Goal: Task Accomplishment & Management: Use online tool/utility

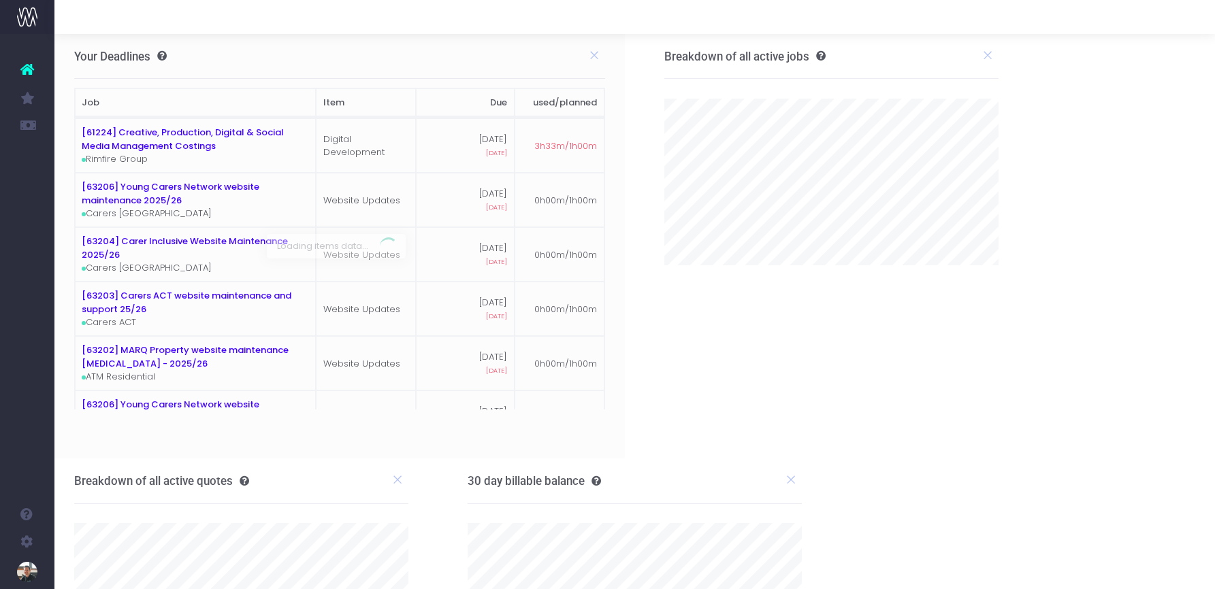
click at [99, 152] on span "New Forecast" at bounding box center [92, 152] width 34 height 24
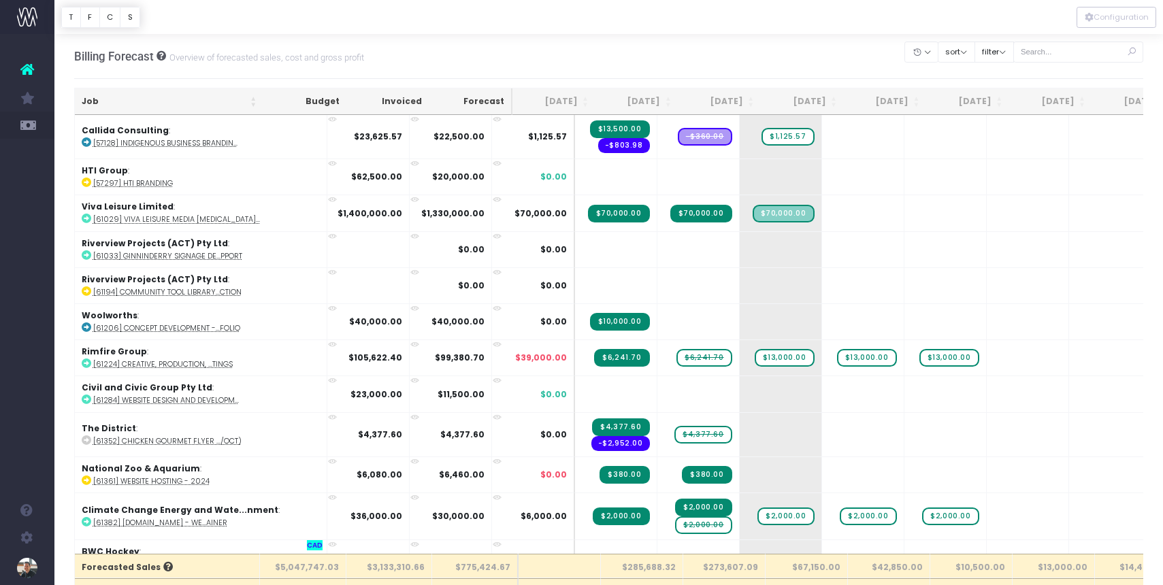
click at [94, 100] on th "Job" at bounding box center [169, 101] width 189 height 27
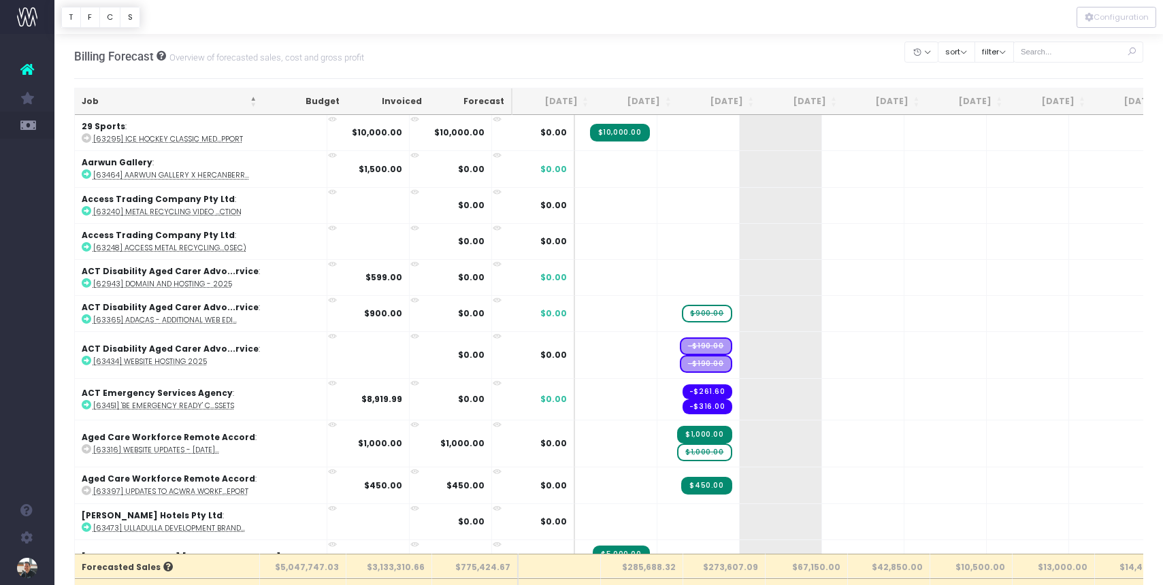
click at [639, 99] on th "[DATE]" at bounding box center [637, 101] width 83 height 27
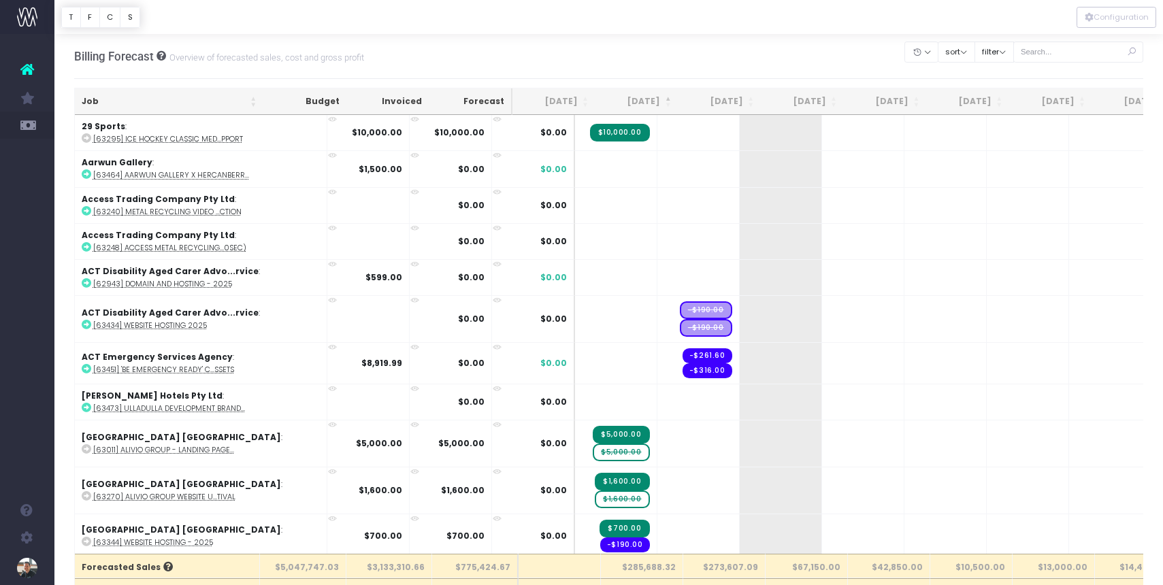
click at [639, 99] on th "[DATE]" at bounding box center [637, 101] width 83 height 27
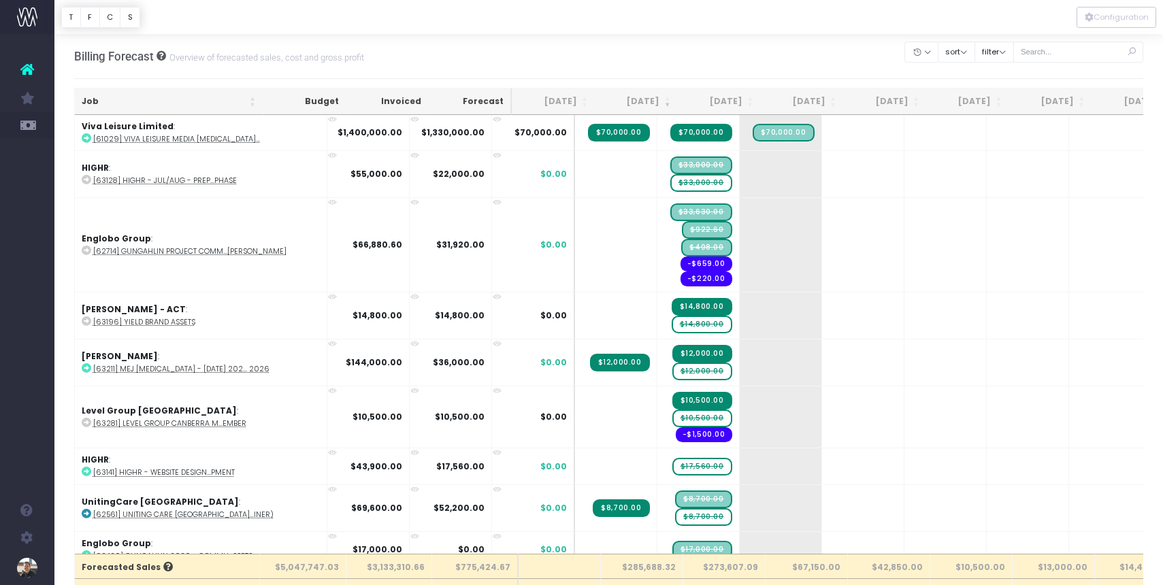
click at [649, 47] on div "Billing Forecast Overview of forecasted sales, cost and gross profit Clear Filt…" at bounding box center [609, 56] width 1070 height 45
click at [638, 47] on div "Billing Forecast Overview of forecasted sales, cost and gross profit Clear Filt…" at bounding box center [609, 56] width 1070 height 45
click at [670, 183] on span "$33,000.00" at bounding box center [701, 183] width 62 height 18
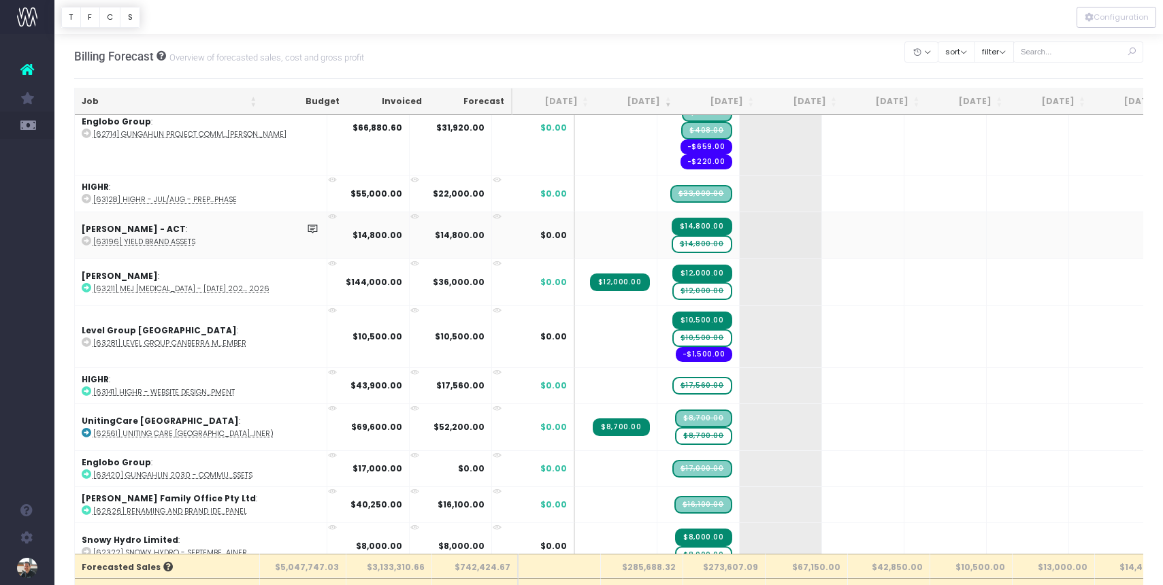
click at [672, 245] on span "$14,800.00" at bounding box center [702, 244] width 61 height 18
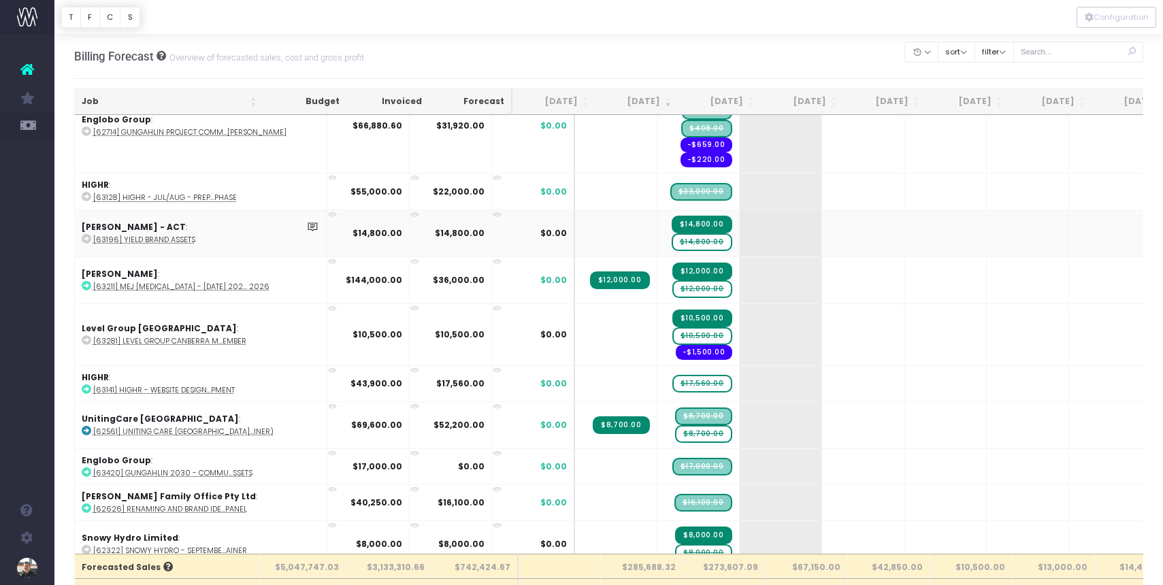
click at [672, 245] on span "$14,800.00" at bounding box center [702, 242] width 61 height 18
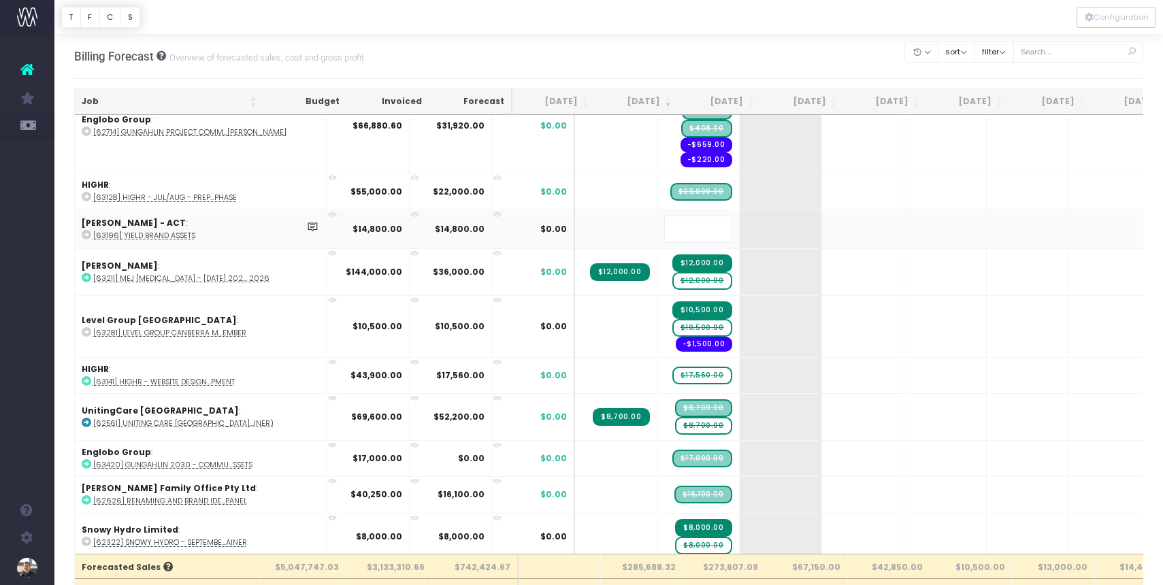
click at [651, 20] on div at bounding box center [608, 17] width 1109 height 34
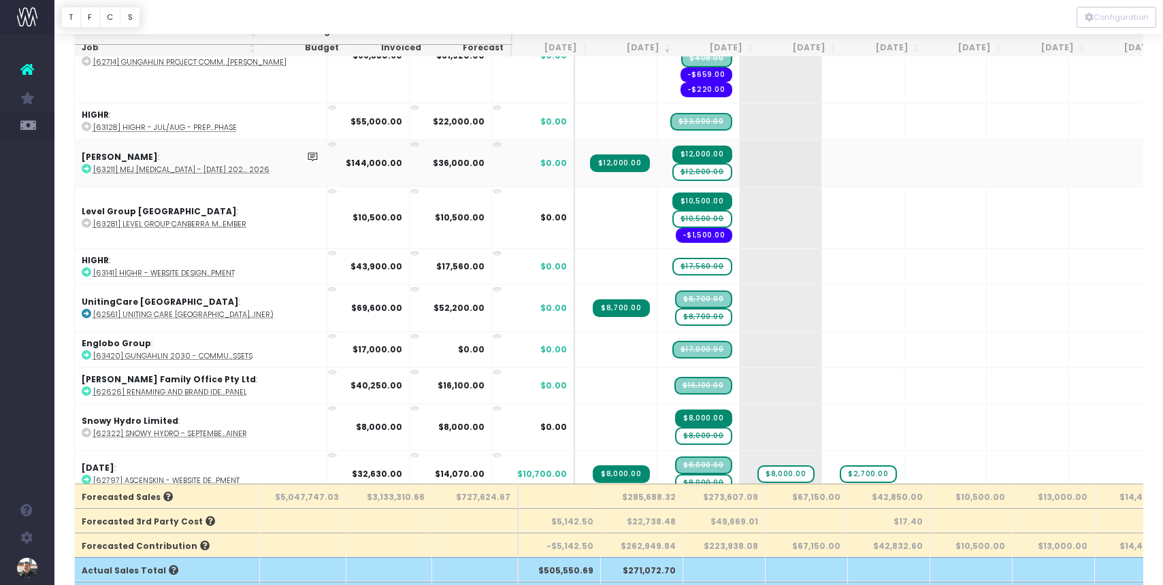
scroll to position [74, 0]
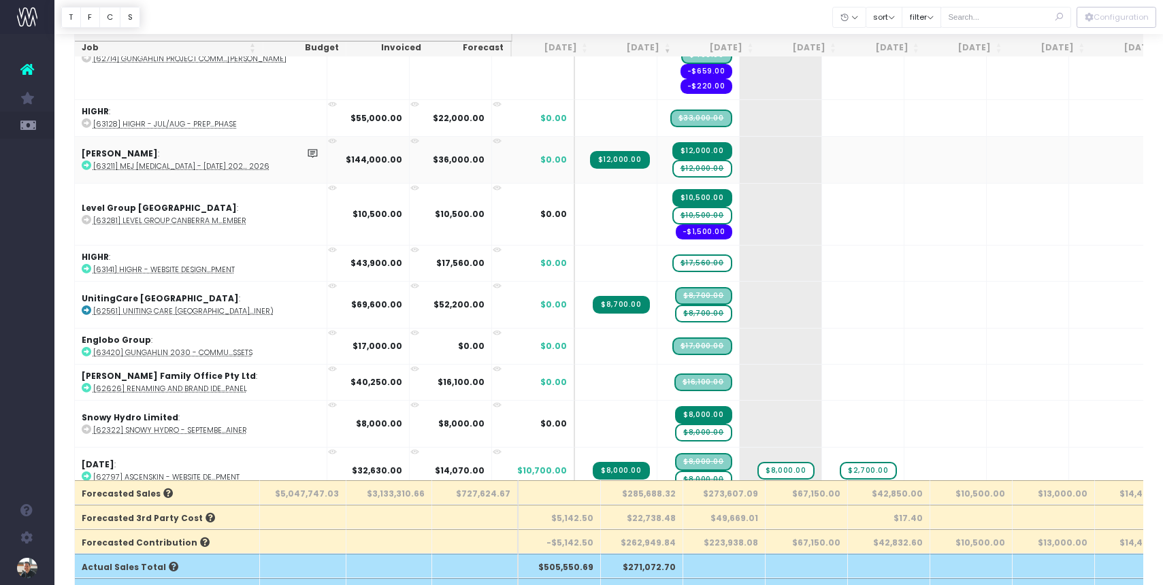
click at [672, 169] on span "$12,000.00" at bounding box center [702, 169] width 60 height 18
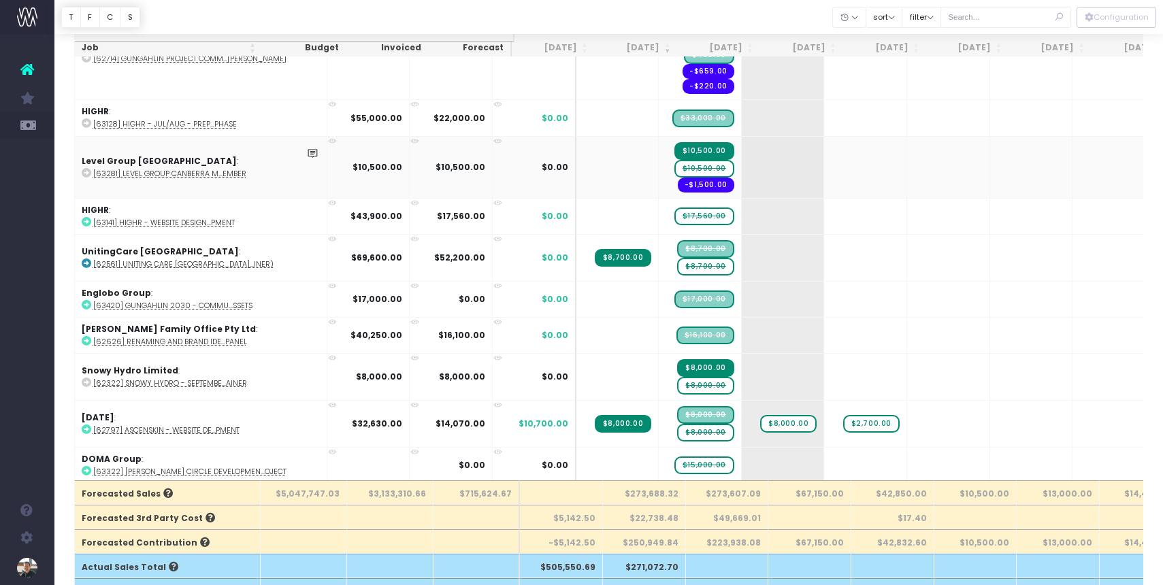
click at [674, 170] on span "$10,500.00" at bounding box center [704, 169] width 60 height 18
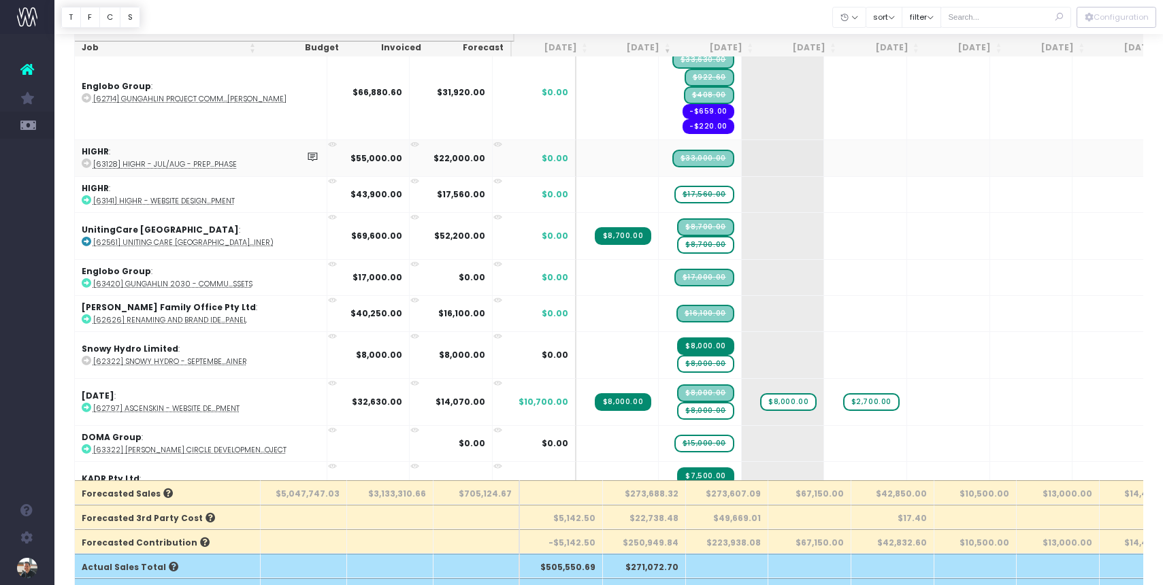
scroll to position [27, 0]
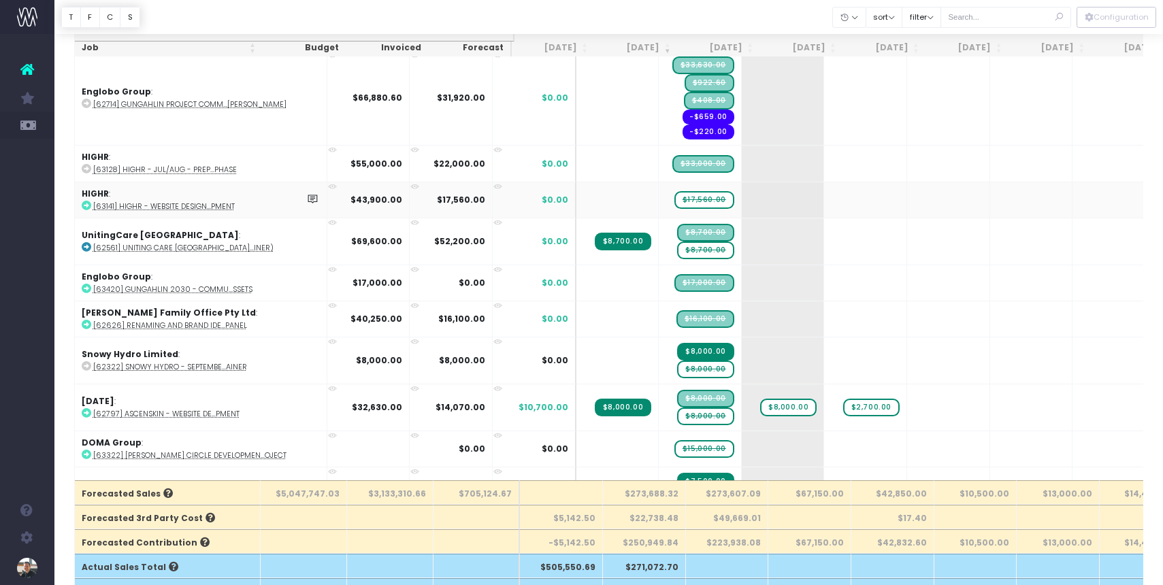
click at [146, 203] on abbr "[63141] HIGHR - Website Design...pment" at bounding box center [164, 206] width 142 height 10
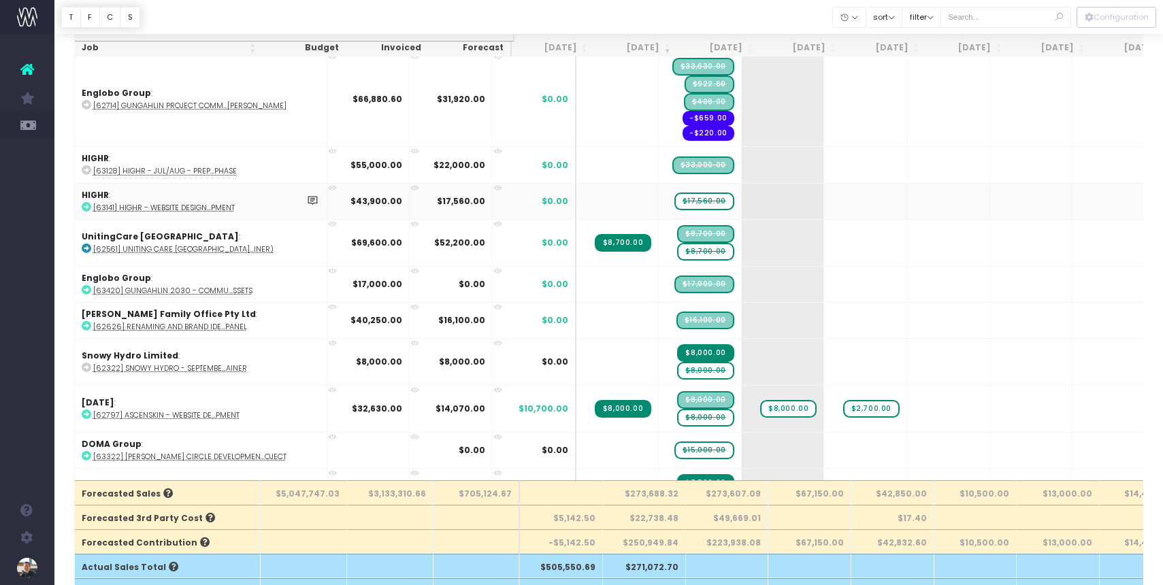
scroll to position [32, 0]
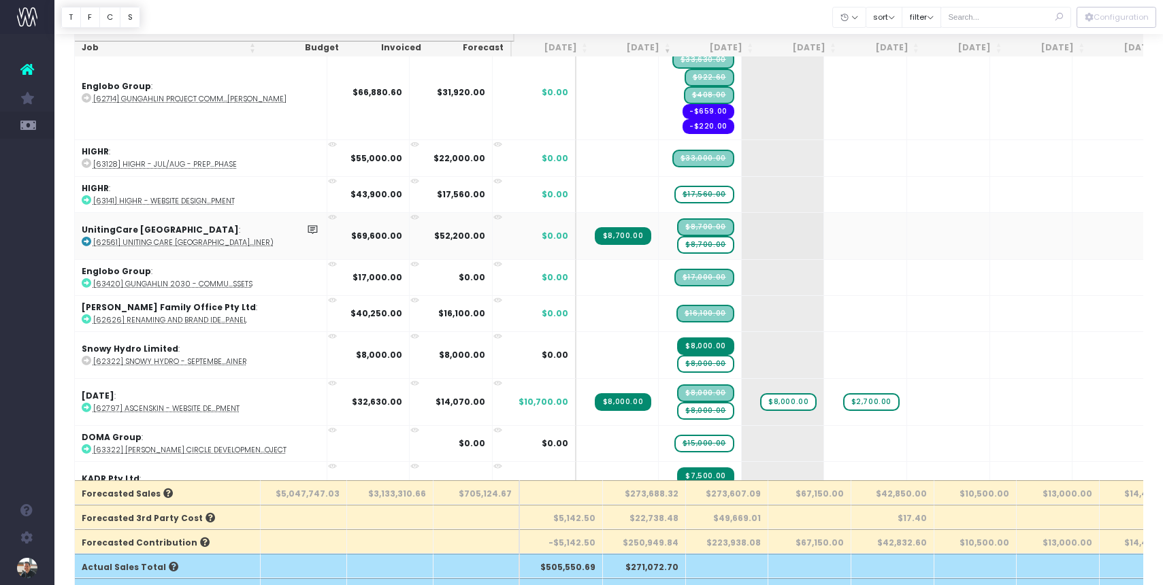
click at [677, 247] on span "$8,700.00" at bounding box center [705, 245] width 56 height 18
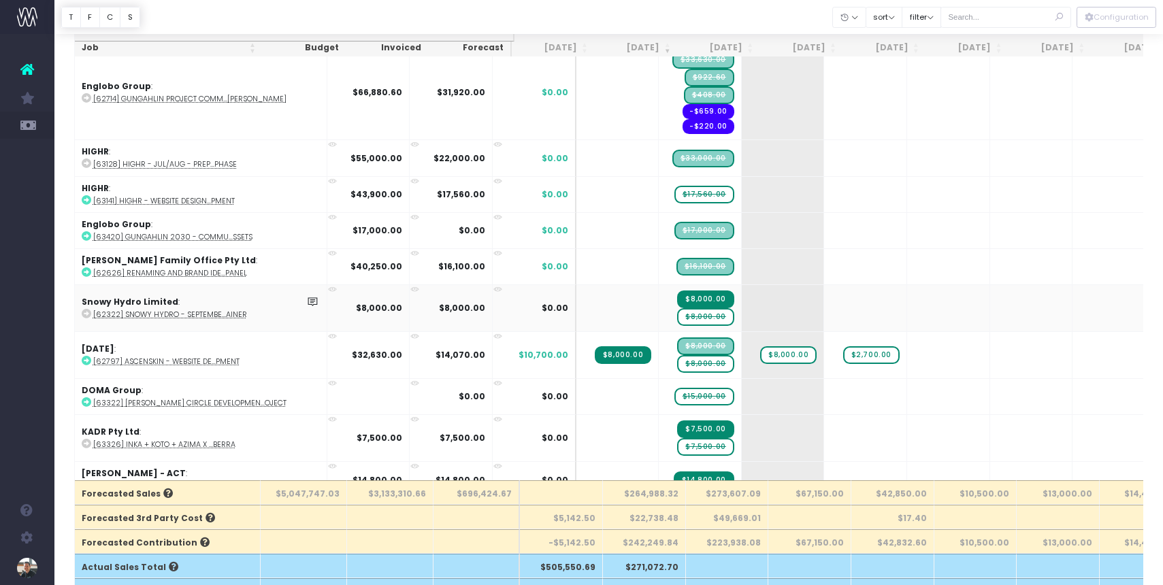
click at [677, 318] on span "$8,000.00" at bounding box center [705, 317] width 56 height 18
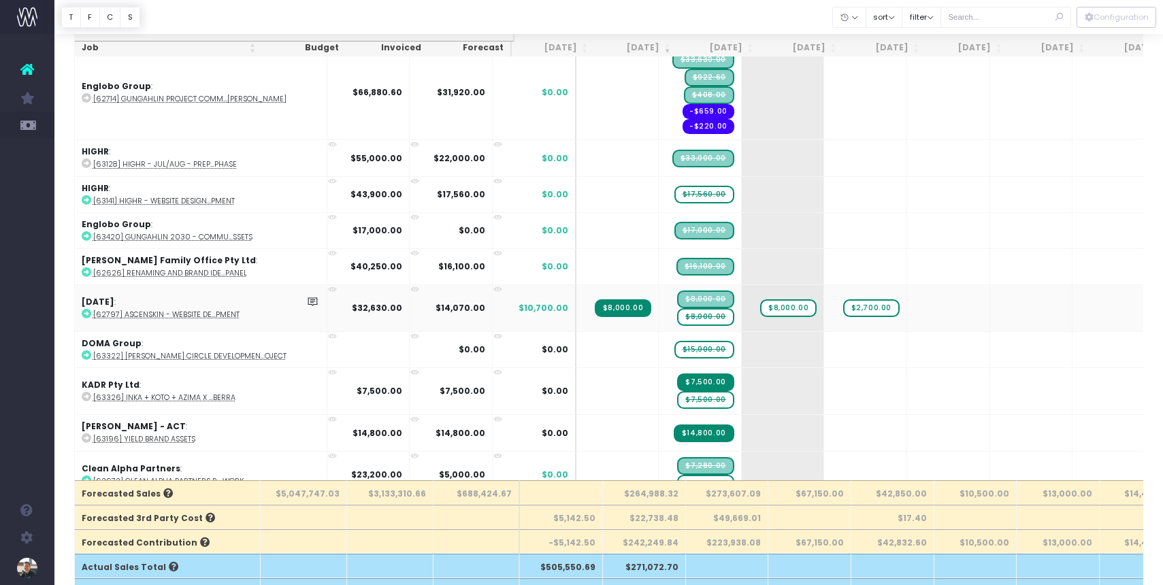
click at [677, 319] on span "$8,000.00" at bounding box center [705, 317] width 56 height 18
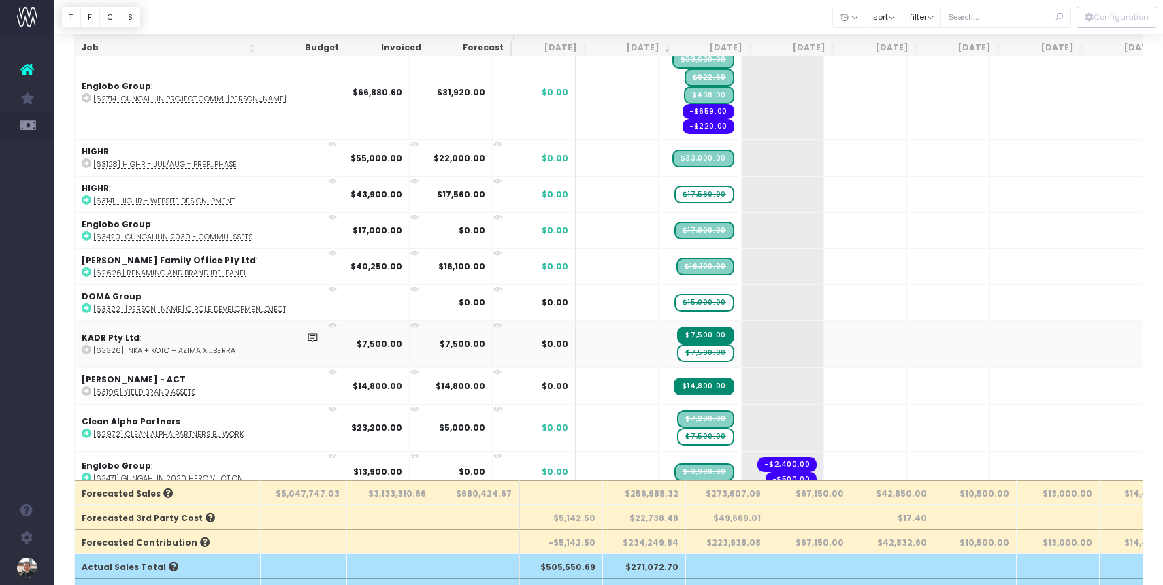
click at [677, 355] on span "$7,500.00" at bounding box center [705, 353] width 56 height 18
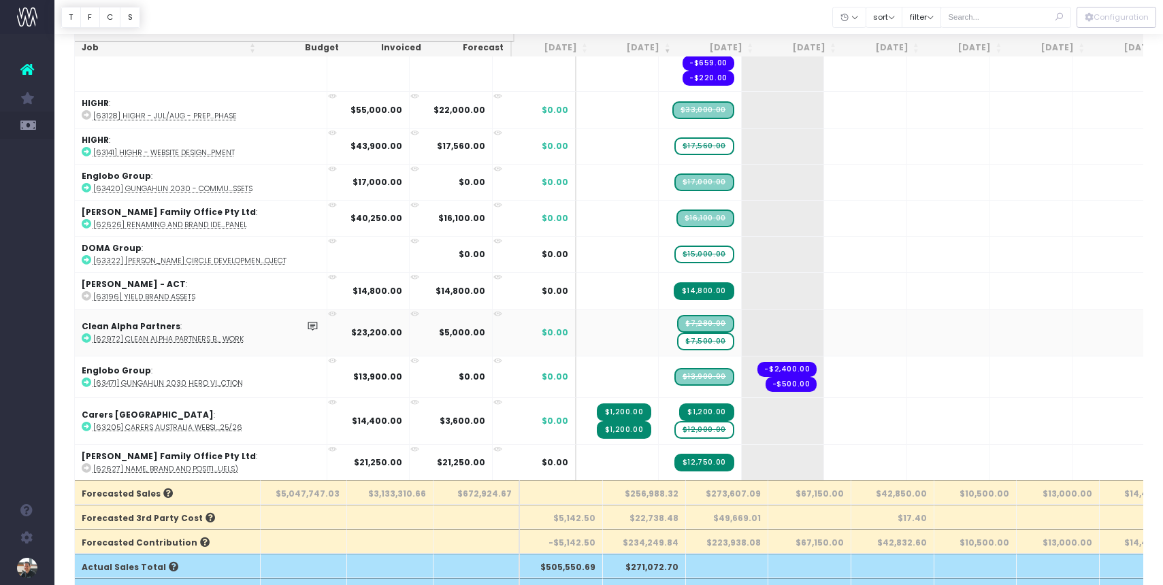
scroll to position [81, 0]
click at [677, 343] on span "$7,500.00" at bounding box center [705, 341] width 56 height 18
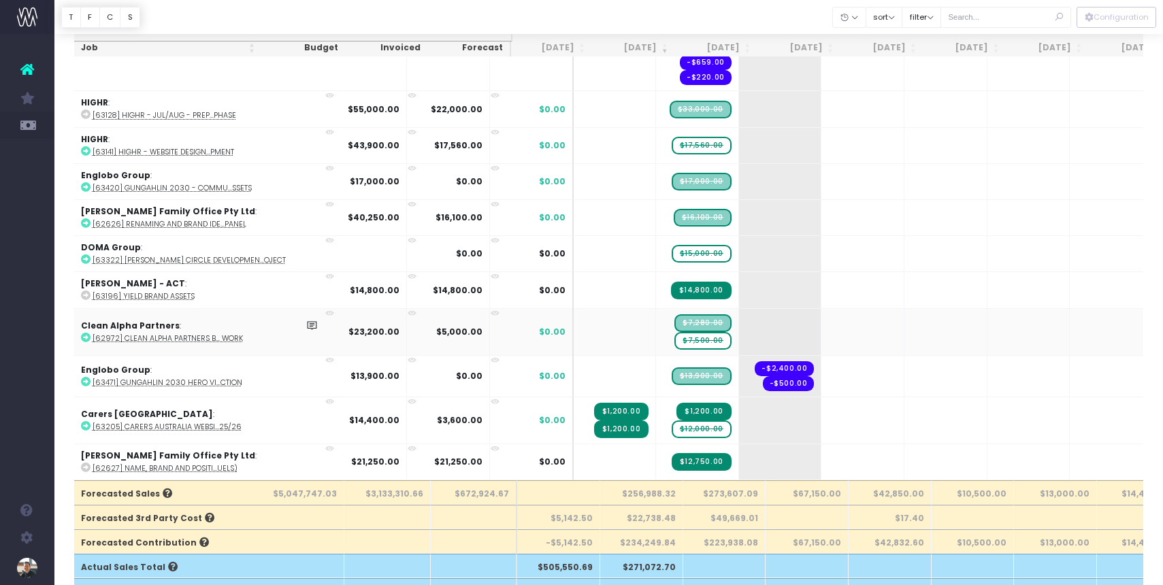
click at [674, 343] on span "$7,500.00" at bounding box center [702, 341] width 56 height 18
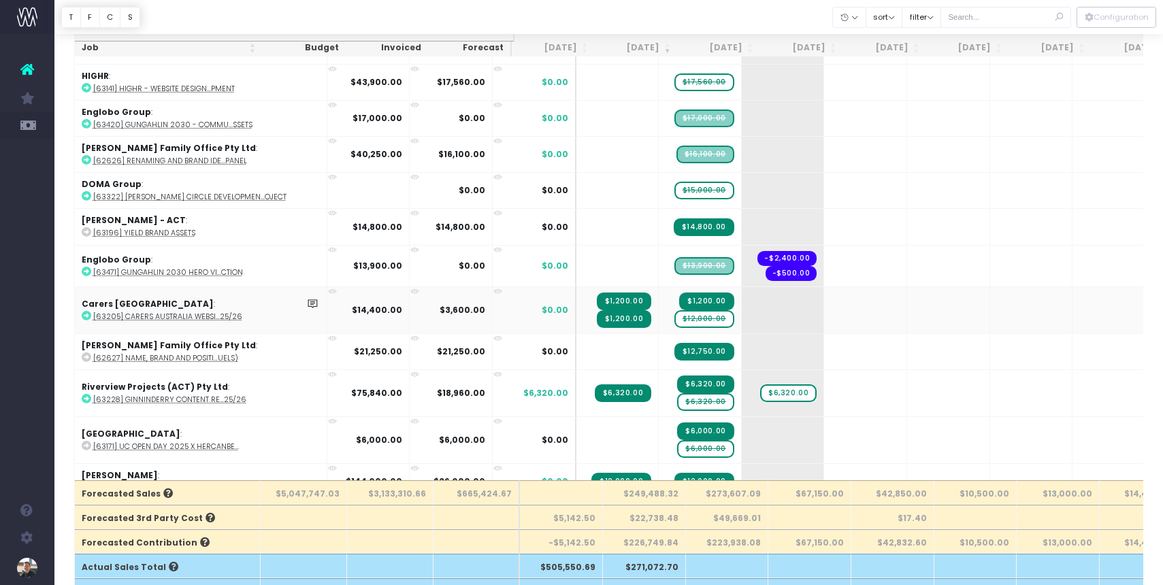
click at [674, 320] on span "$12,000.00" at bounding box center [704, 319] width 60 height 18
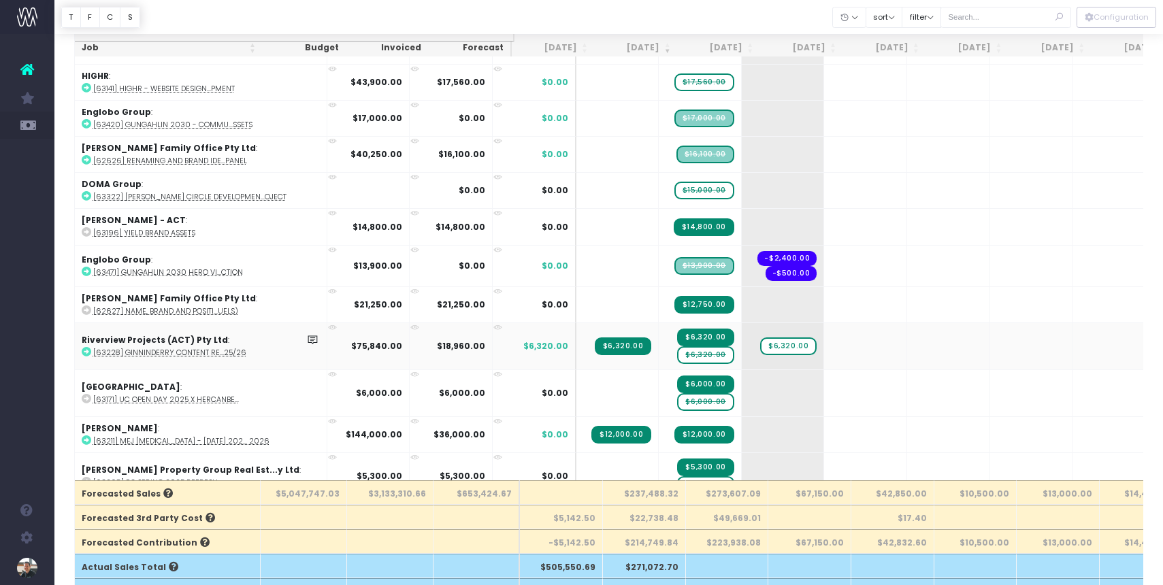
click at [677, 355] on span "$6,320.00" at bounding box center [705, 355] width 56 height 18
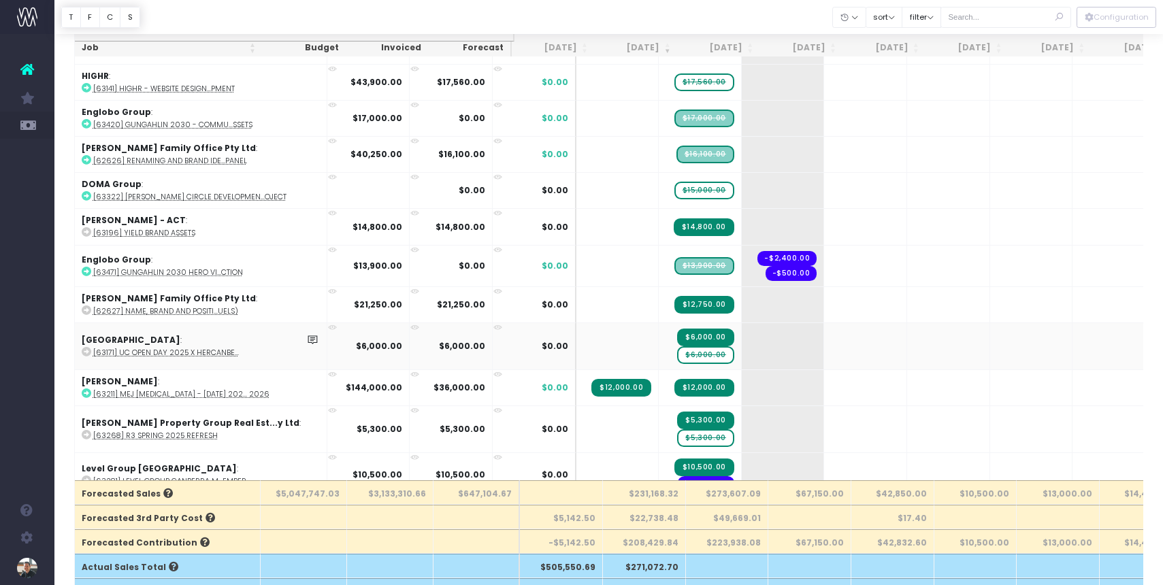
click at [677, 359] on span "$6,000.00" at bounding box center [705, 355] width 56 height 18
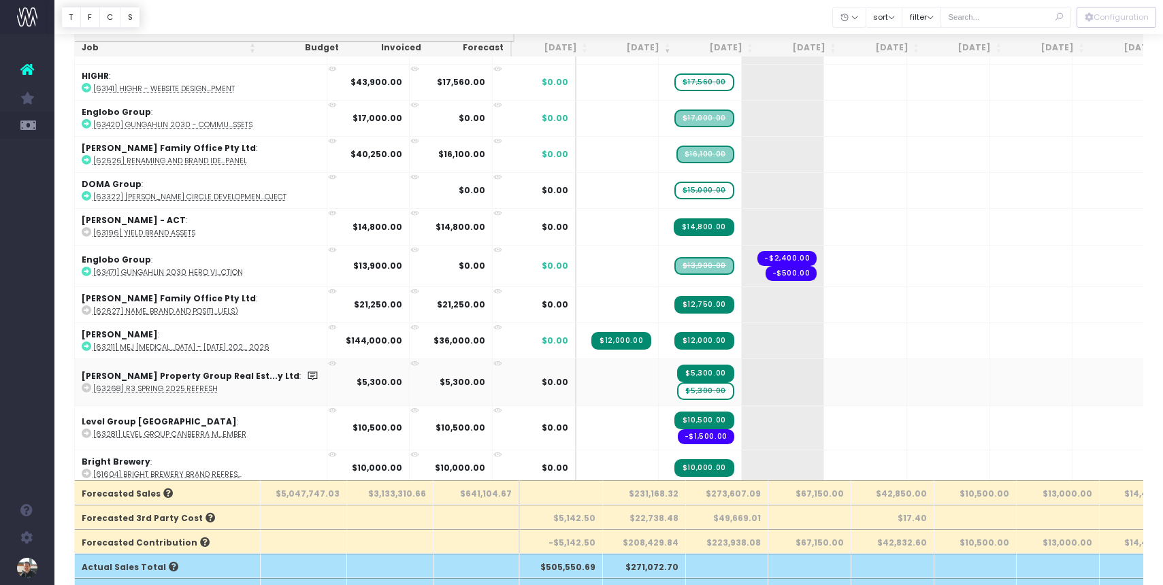
click at [677, 394] on span "$5,300.00" at bounding box center [705, 391] width 56 height 18
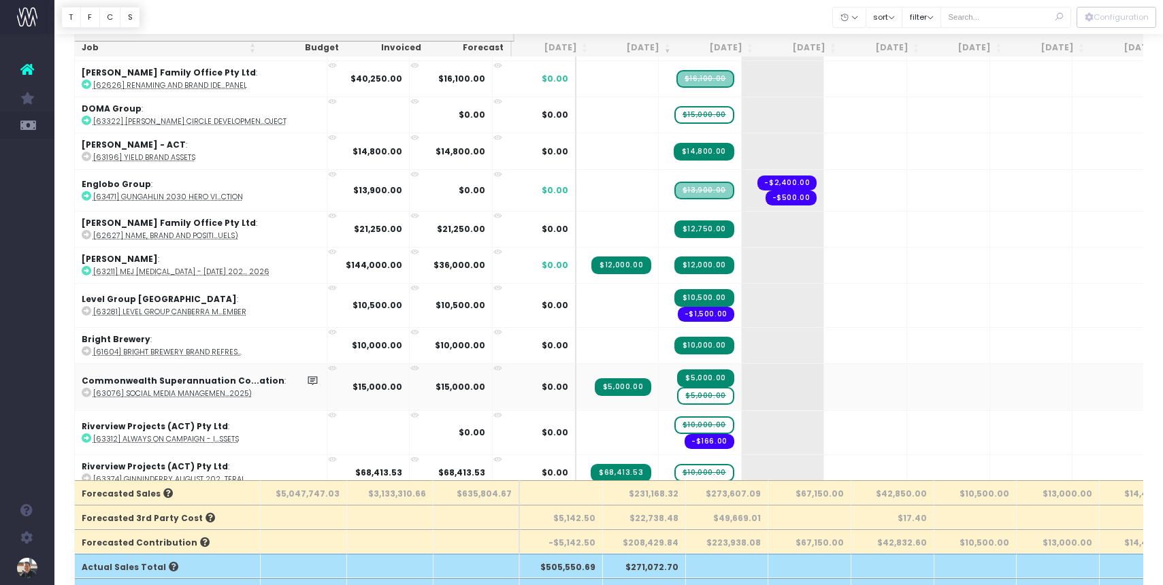
scroll to position [225, 0]
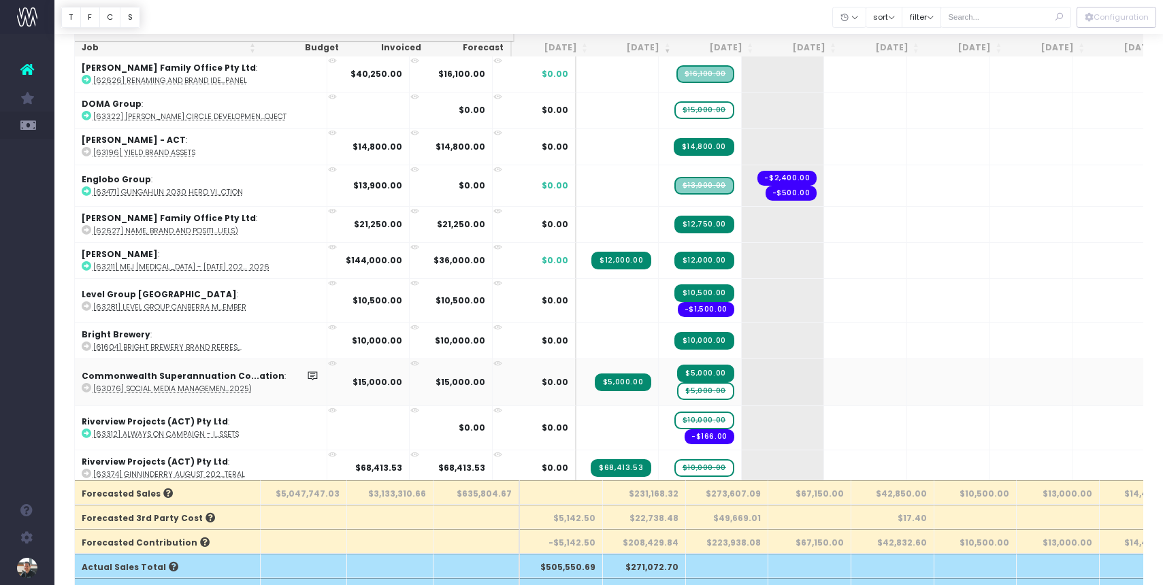
click at [677, 391] on span "$5,000.00" at bounding box center [705, 391] width 56 height 18
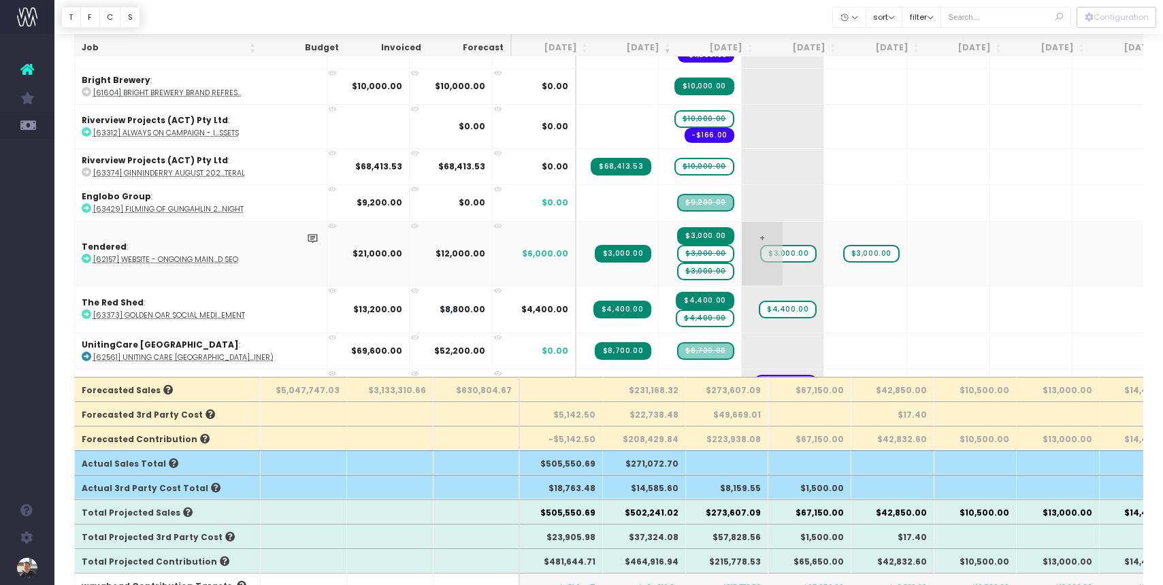
scroll to position [378, 0]
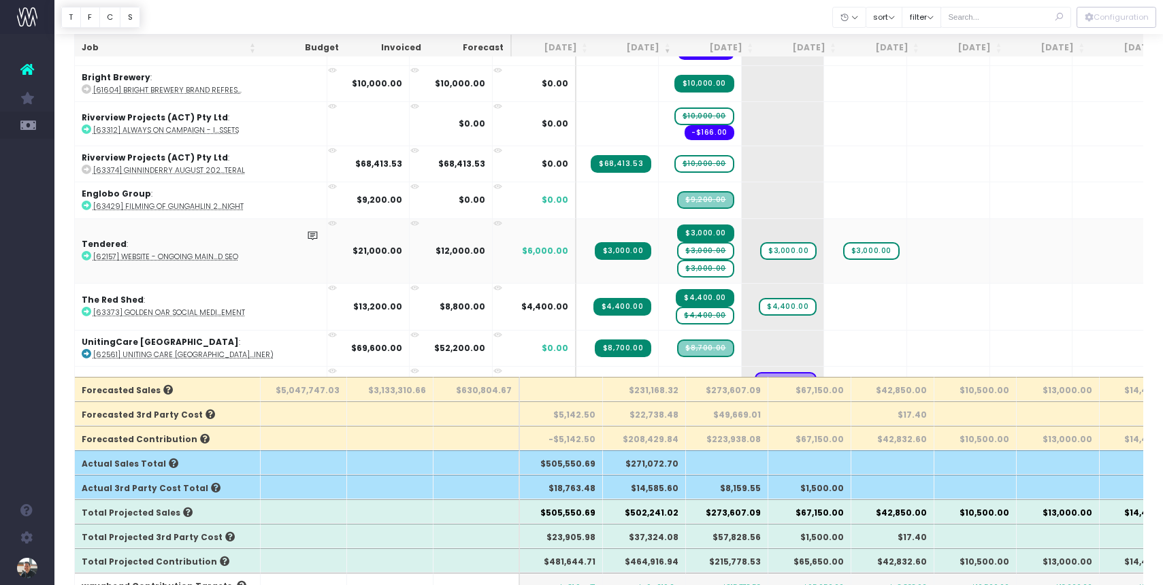
click at [677, 257] on span "$3,000.00" at bounding box center [705, 251] width 56 height 18
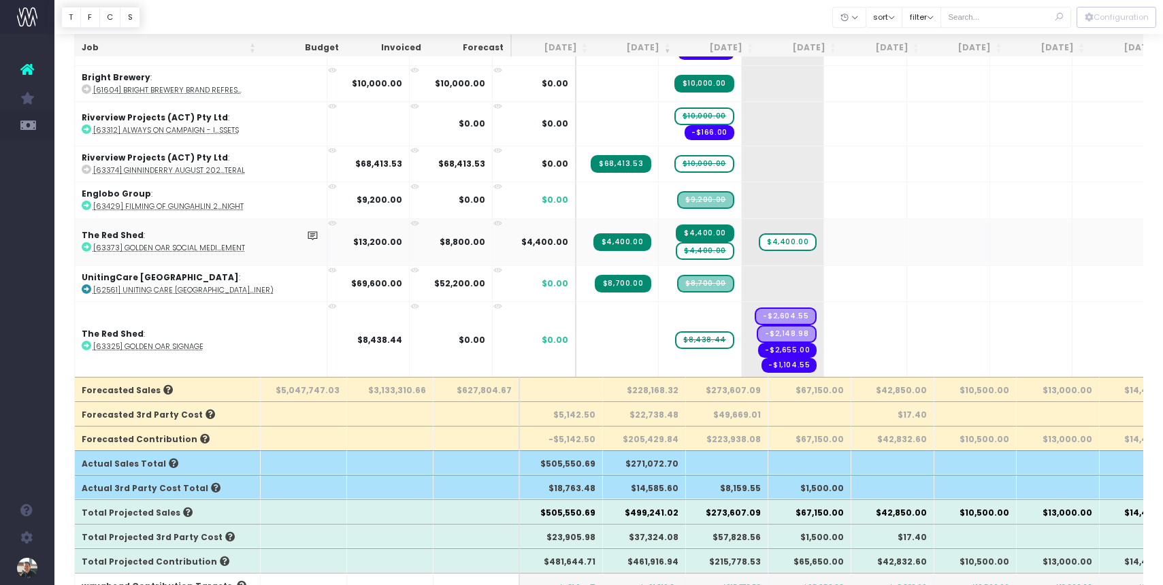
click at [676, 252] on span "$4,400.00" at bounding box center [705, 251] width 58 height 18
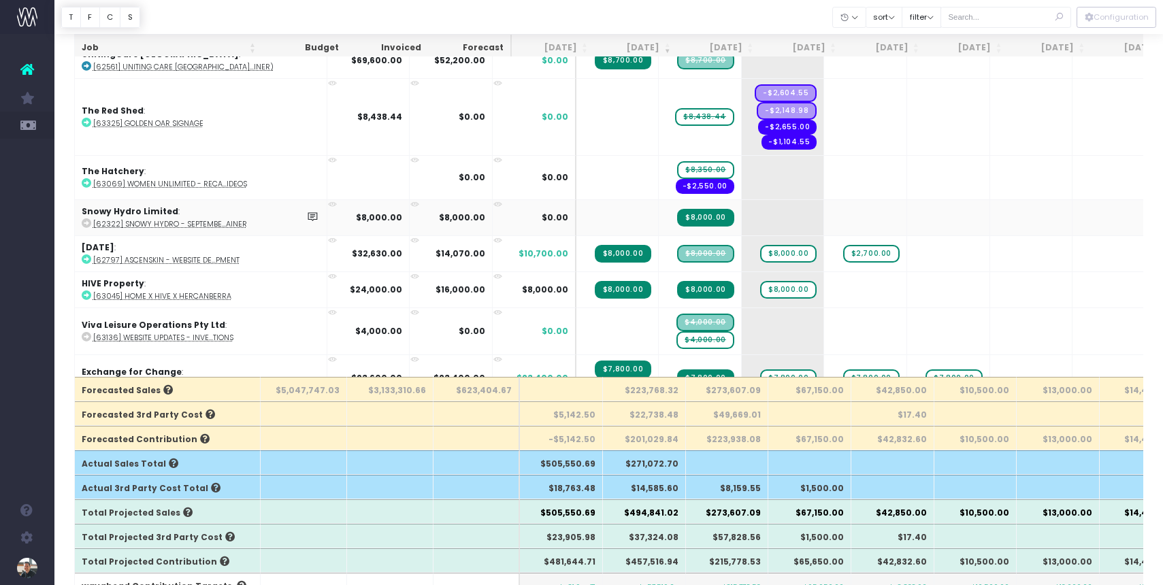
scroll to position [616, 0]
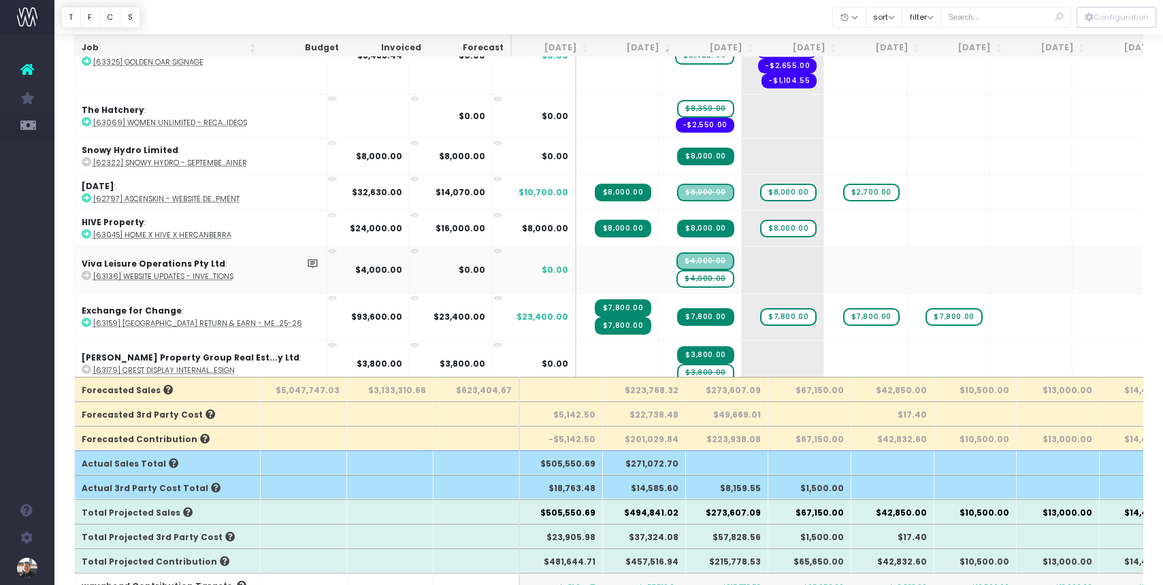
click at [677, 278] on span "$4,000.00" at bounding box center [705, 279] width 57 height 18
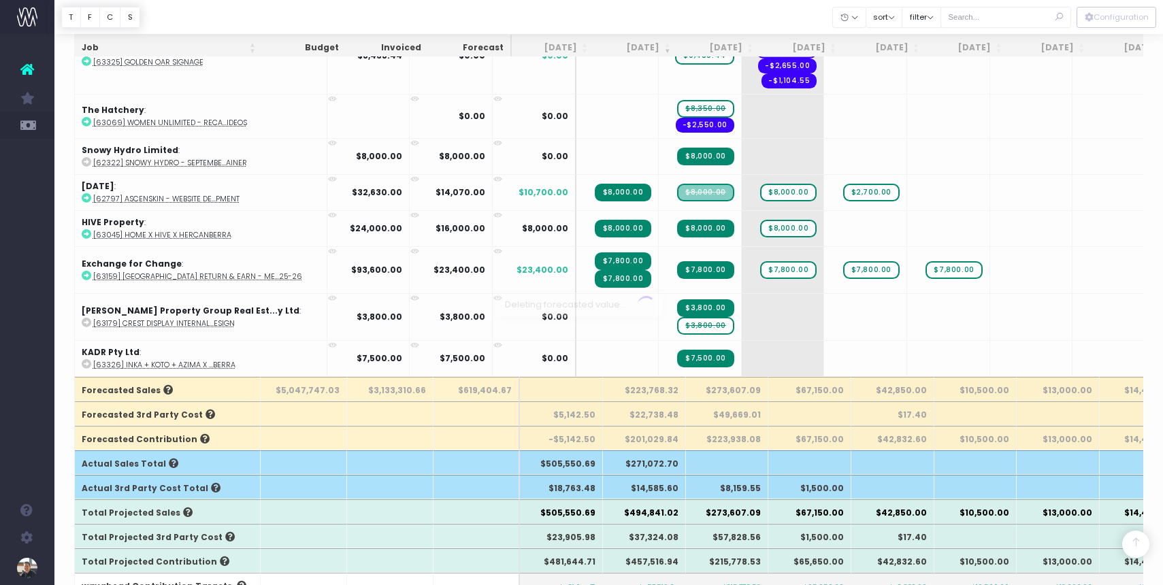
scroll to position [253, 0]
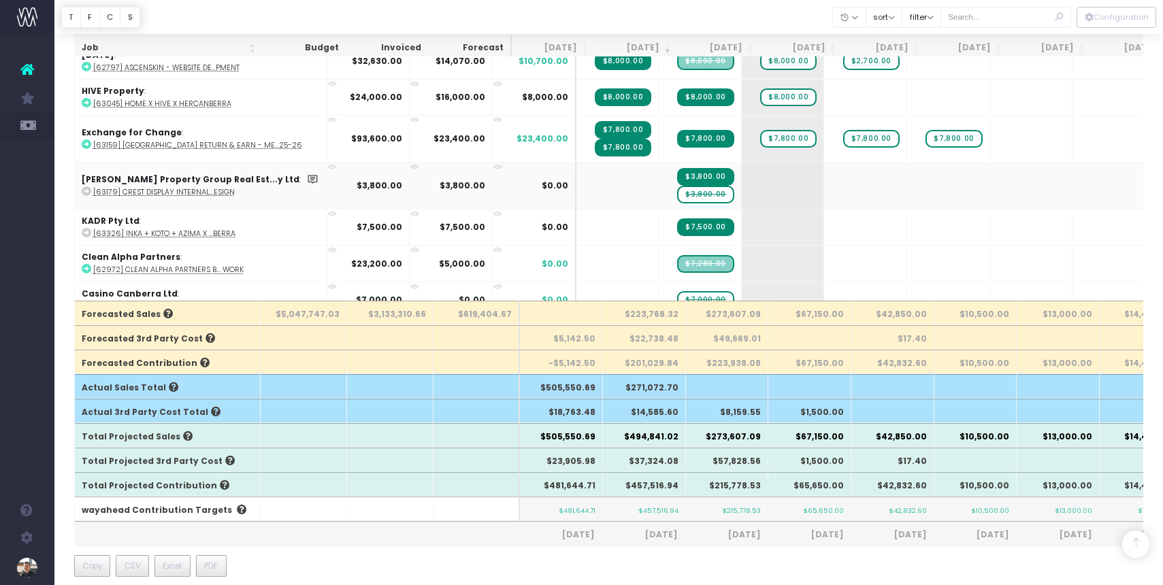
click at [677, 199] on span "$3,800.00" at bounding box center [705, 195] width 56 height 18
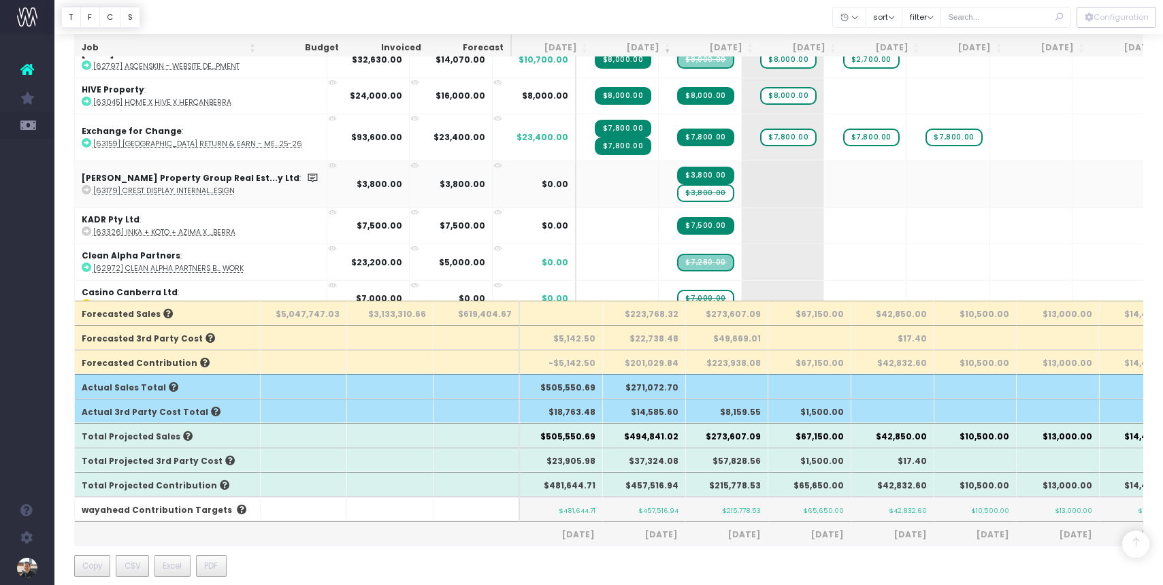
click at [677, 199] on span "$3,800.00" at bounding box center [705, 193] width 56 height 18
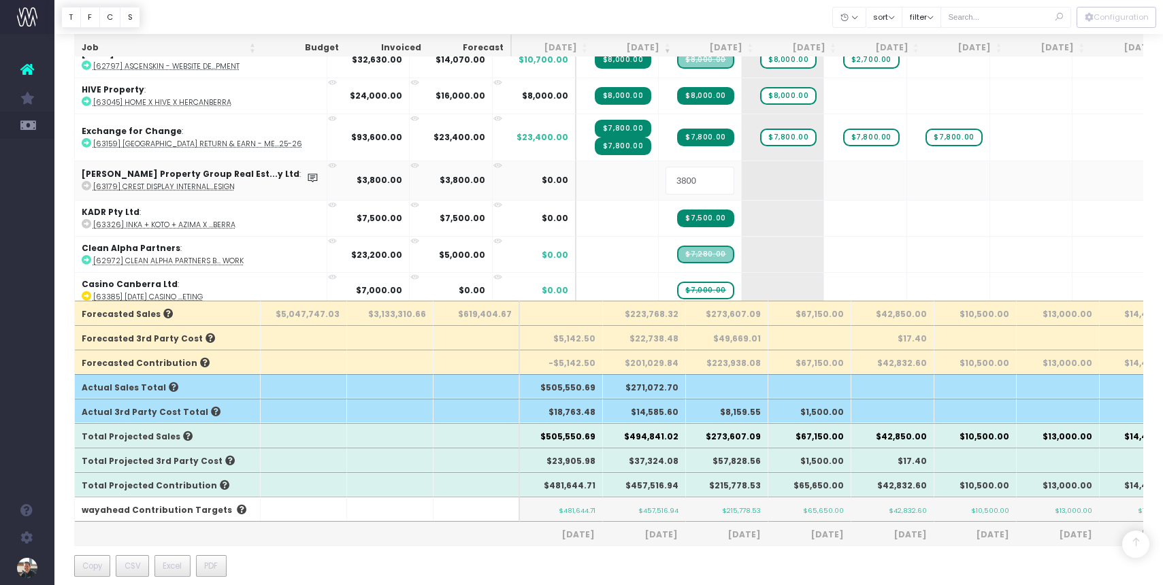
scroll to position [672, 0]
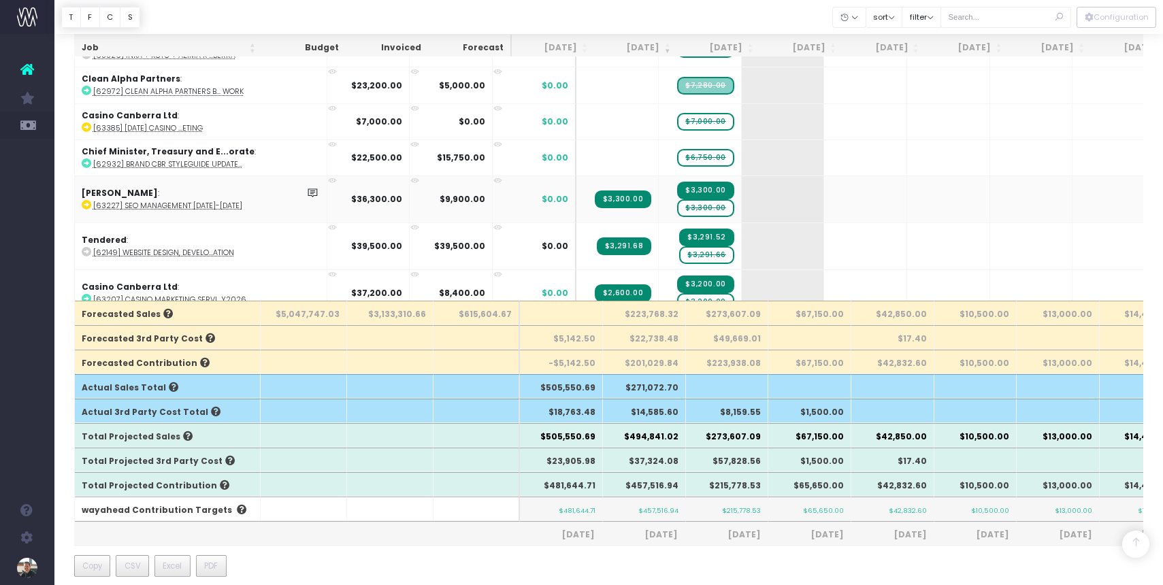
click at [677, 206] on span "$3,300.00" at bounding box center [705, 208] width 56 height 18
click at [677, 206] on span "$3,300.00" at bounding box center [705, 209] width 56 height 18
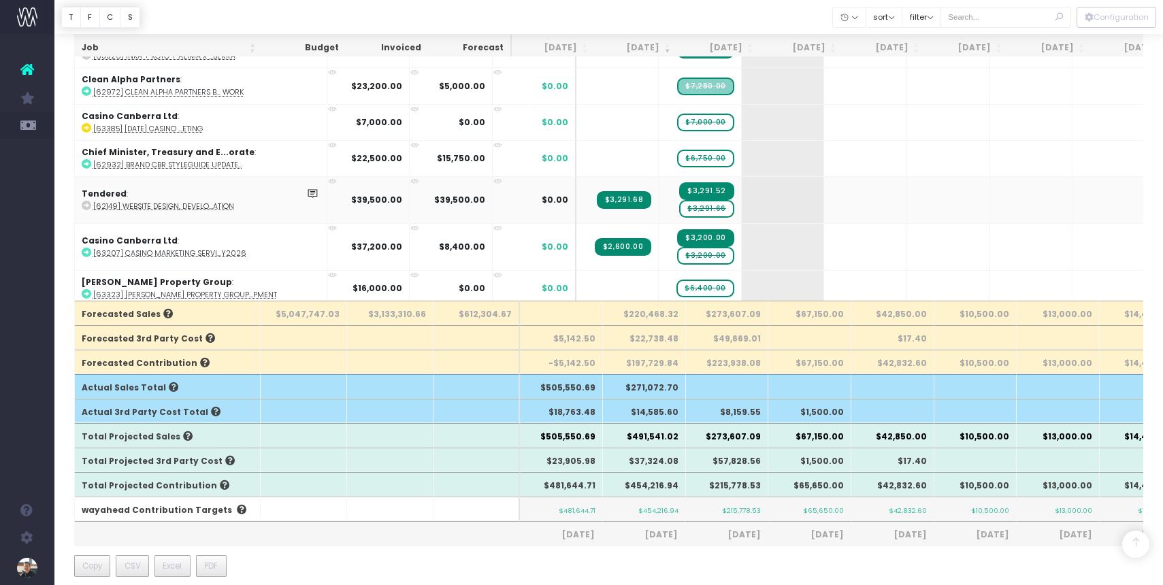
click at [679, 205] on span "$3,291.66" at bounding box center [706, 209] width 54 height 18
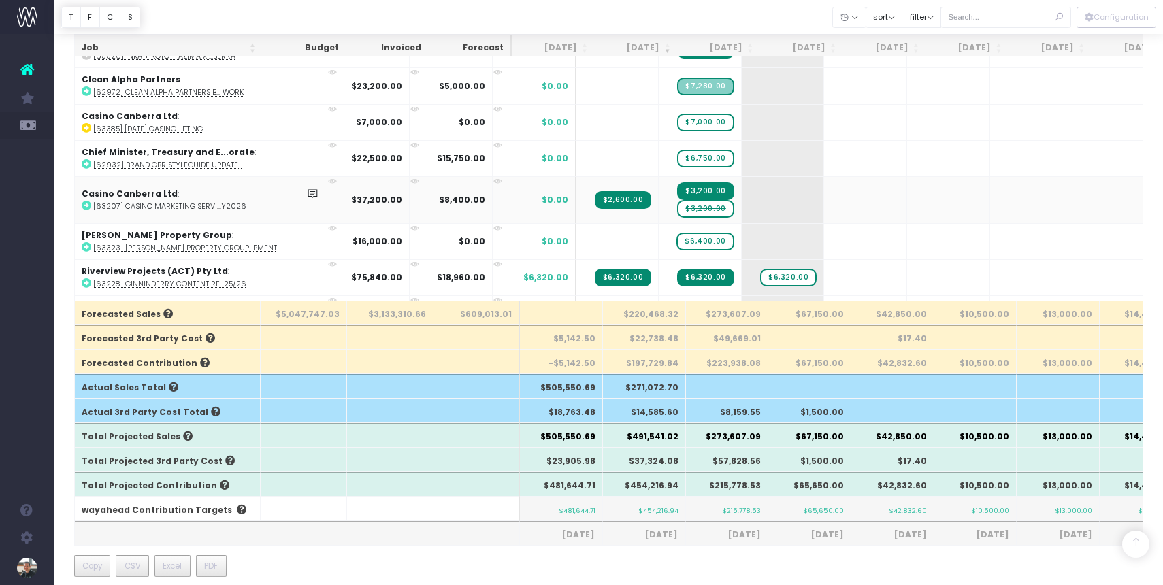
click at [677, 207] on span "$3,200.00" at bounding box center [705, 209] width 56 height 18
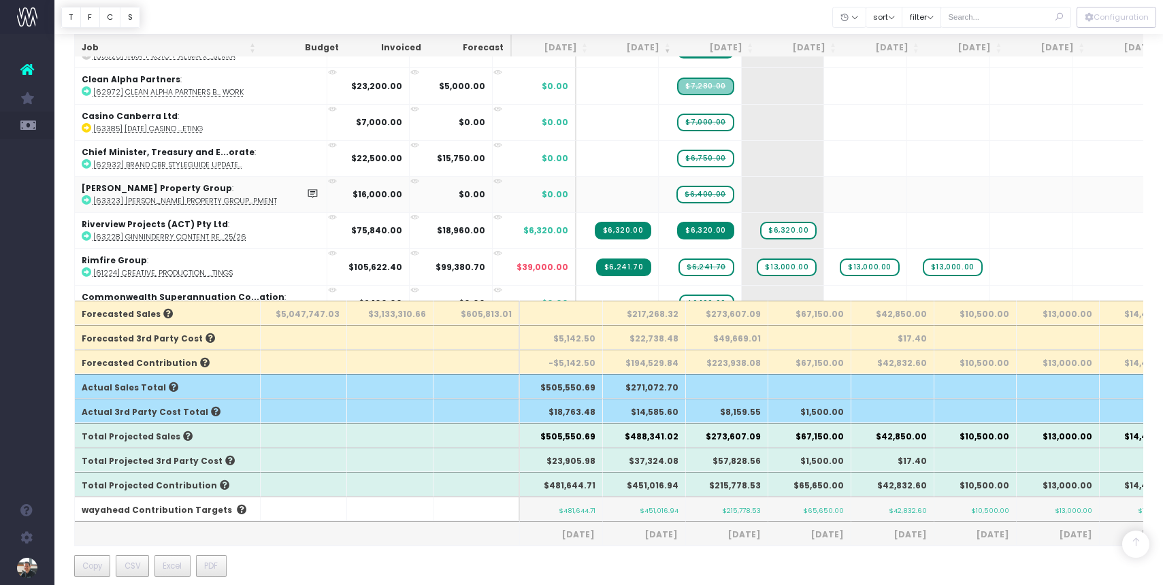
click at [183, 197] on abbr "[63323] [PERSON_NAME] Property Group...pment" at bounding box center [185, 201] width 184 height 10
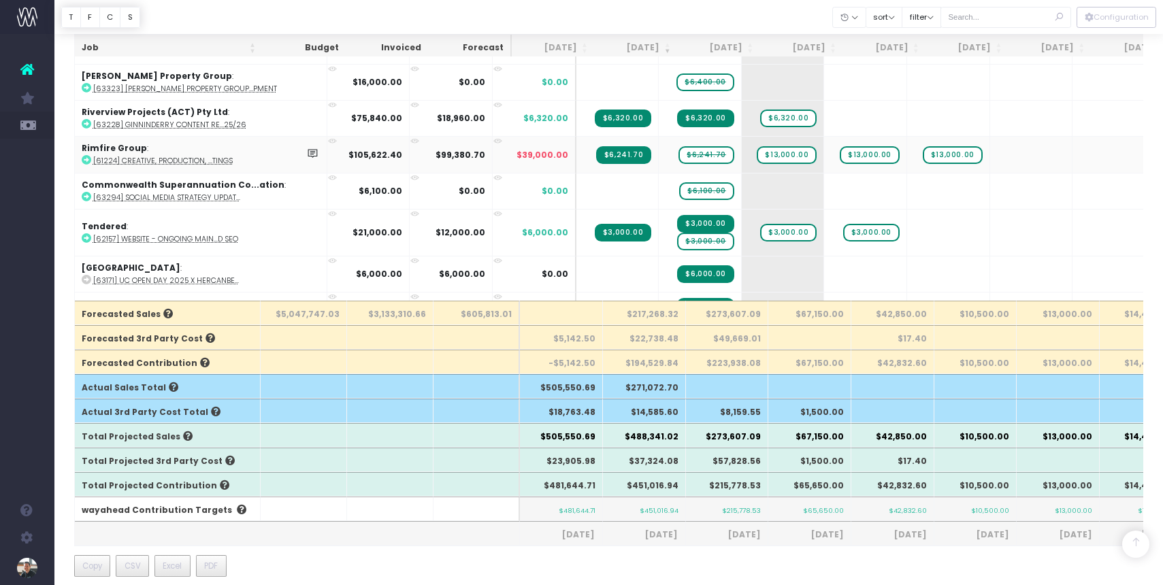
scroll to position [917, 0]
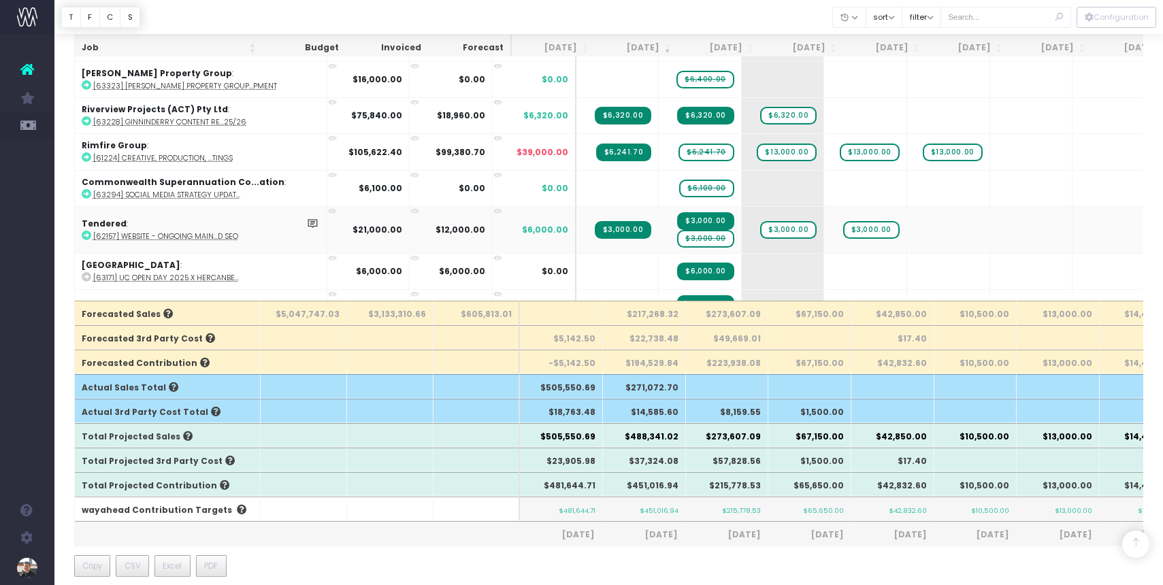
click at [677, 236] on span "$3,000.00" at bounding box center [705, 239] width 56 height 18
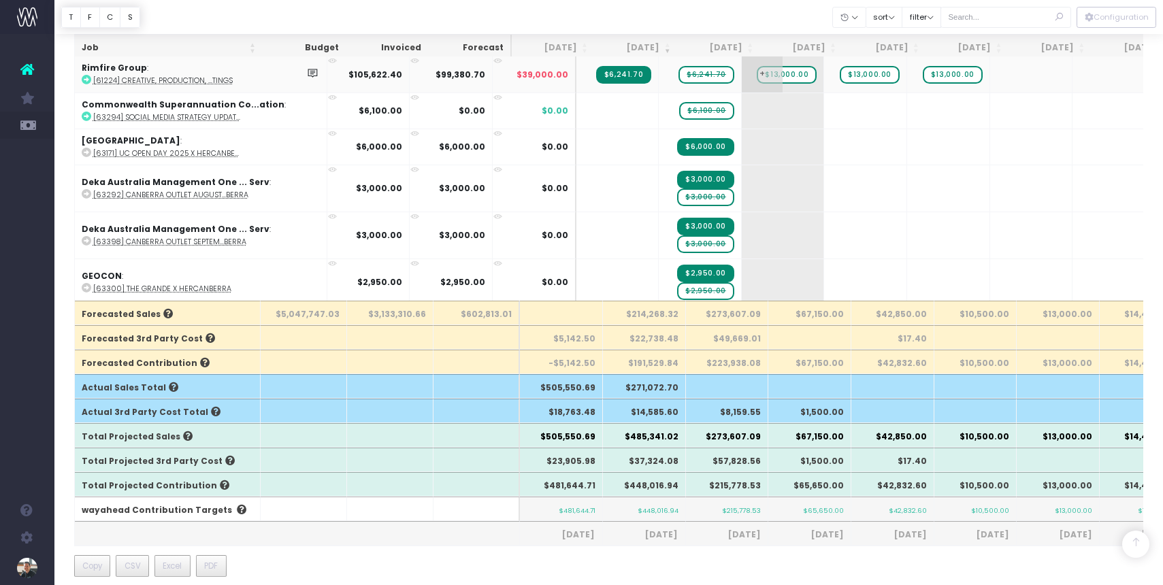
scroll to position [1015, 0]
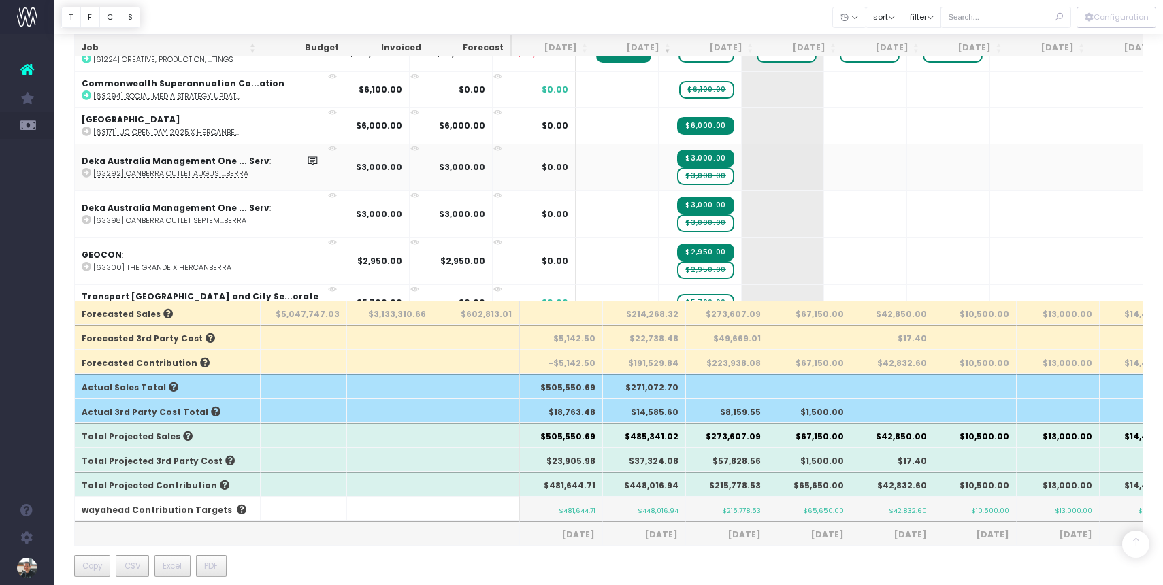
click at [677, 171] on span "$3,000.00" at bounding box center [705, 176] width 56 height 18
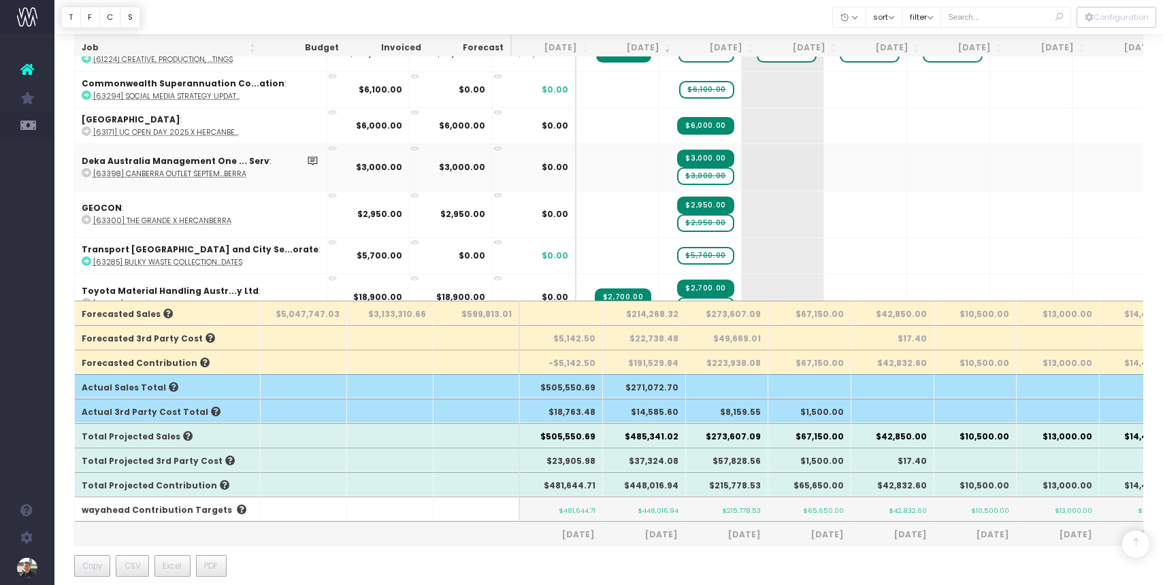
click at [677, 171] on span "$3,000.00" at bounding box center [705, 176] width 56 height 18
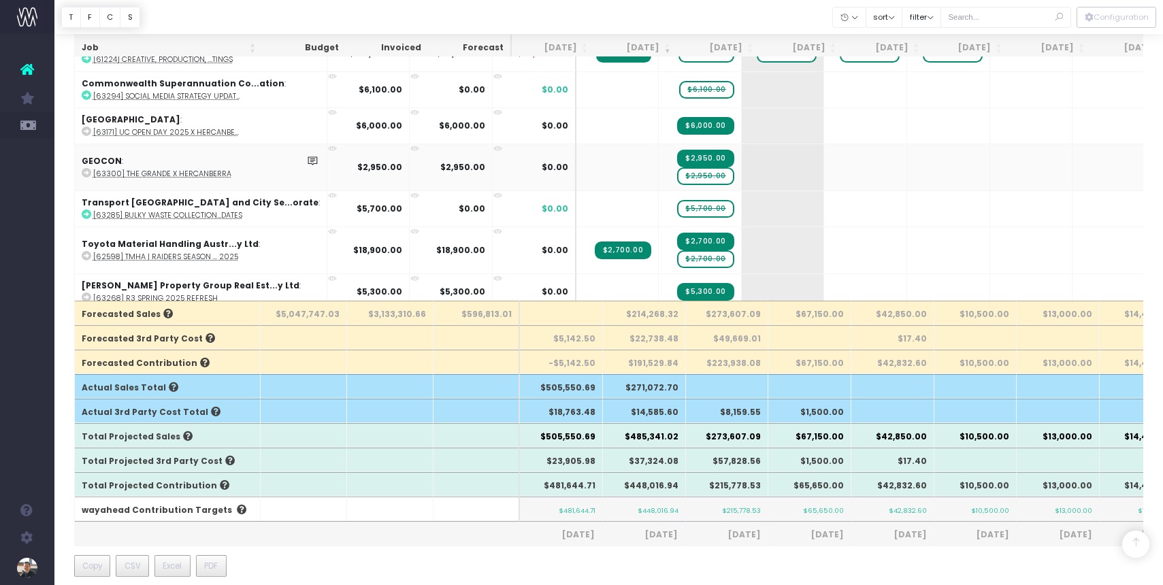
click at [677, 179] on span "$2,950.00" at bounding box center [705, 176] width 56 height 18
click at [677, 176] on span "$2,950.00" at bounding box center [705, 176] width 56 height 18
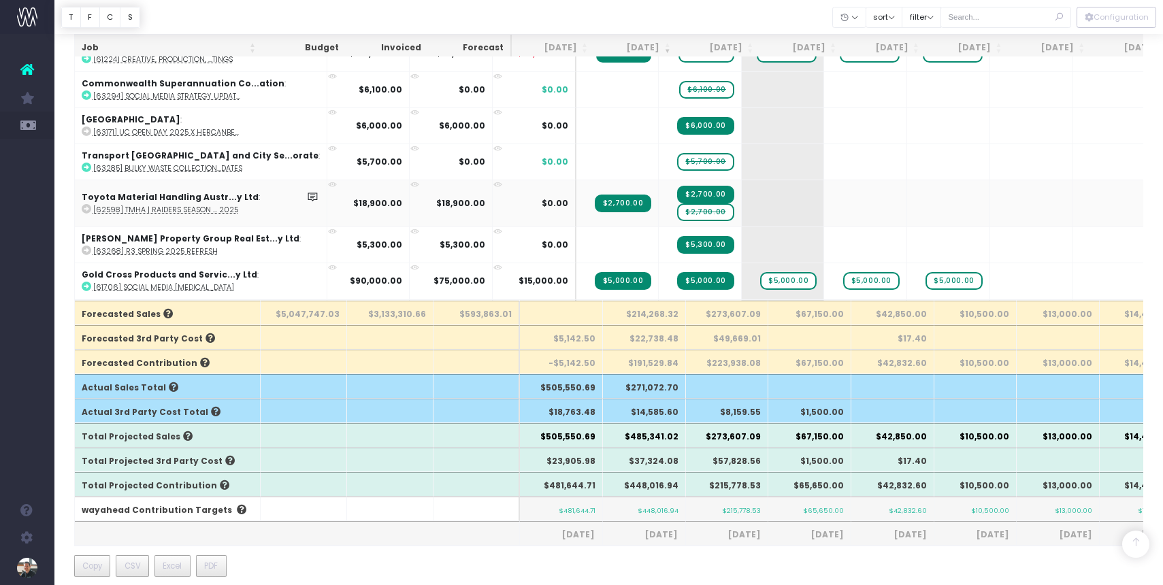
click at [677, 205] on span "$2,700.00" at bounding box center [705, 212] width 56 height 18
click at [677, 208] on span "$2,700.00" at bounding box center [705, 212] width 56 height 18
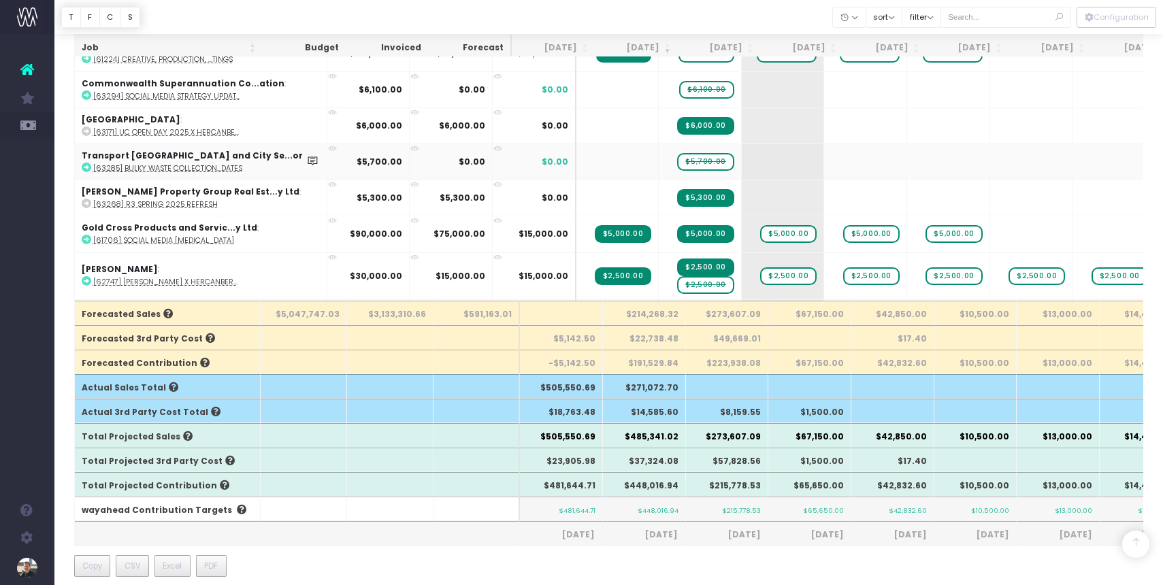
click at [178, 165] on abbr "[63285] Bulky Waste Collection...dates" at bounding box center [167, 168] width 149 height 10
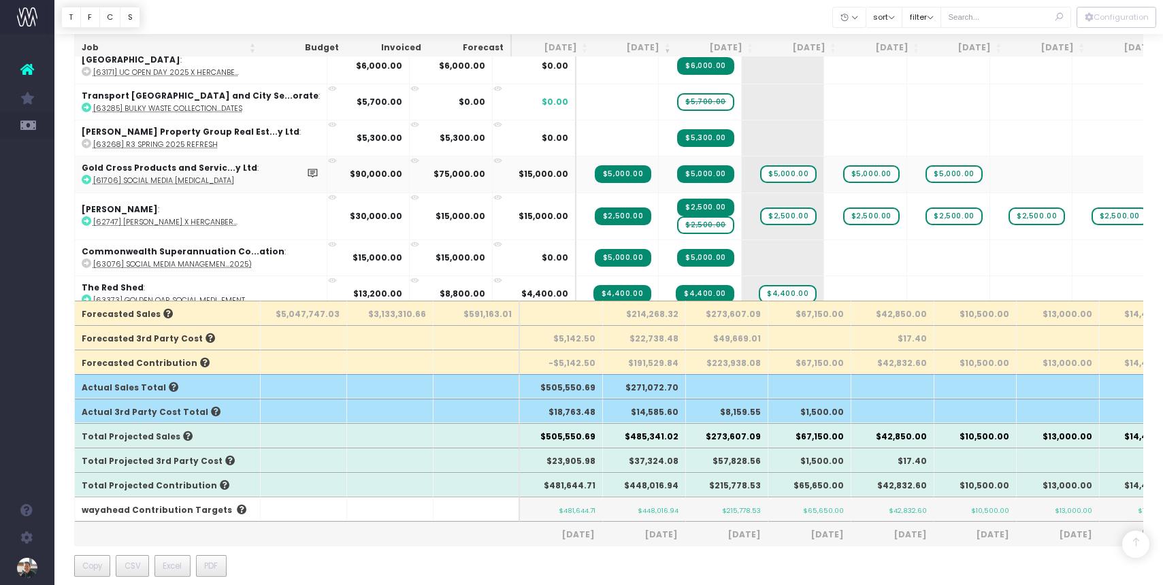
scroll to position [1077, 0]
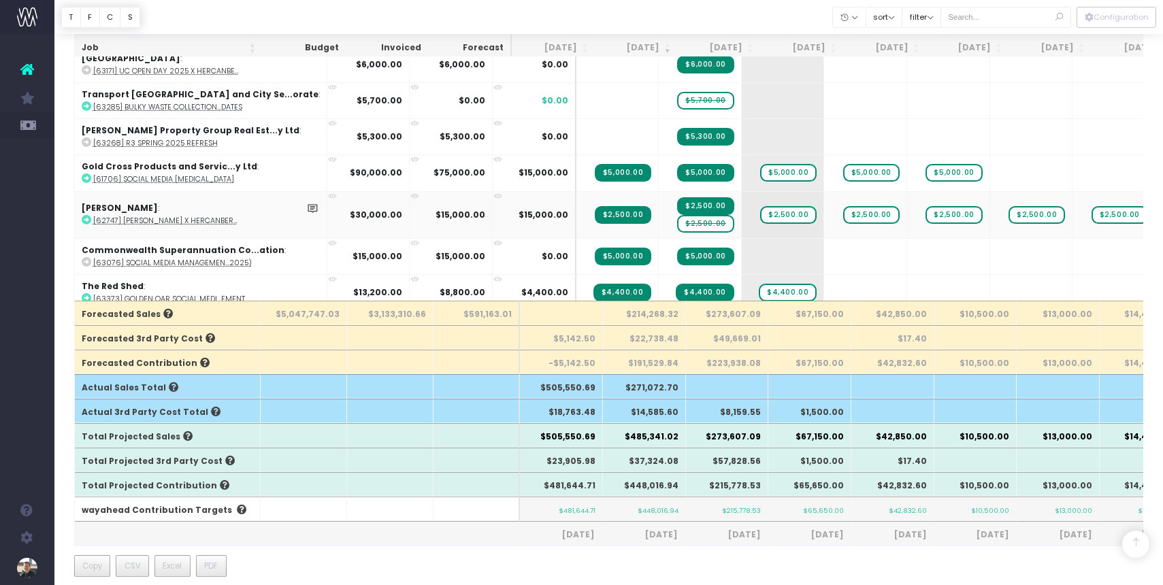
click at [677, 221] on span "$2,500.00" at bounding box center [705, 224] width 56 height 18
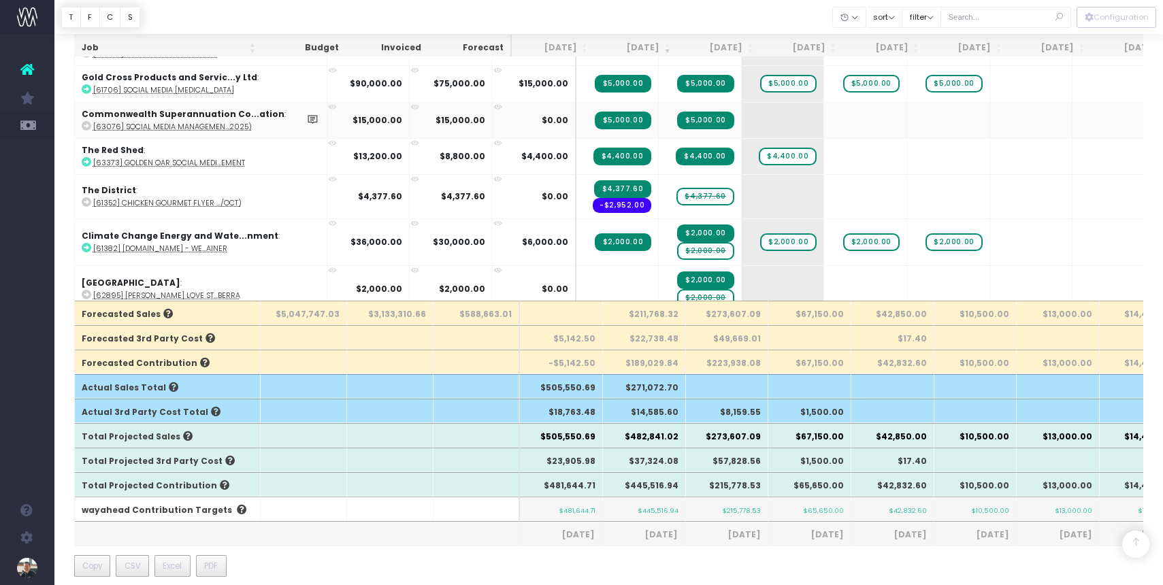
scroll to position [1176, 0]
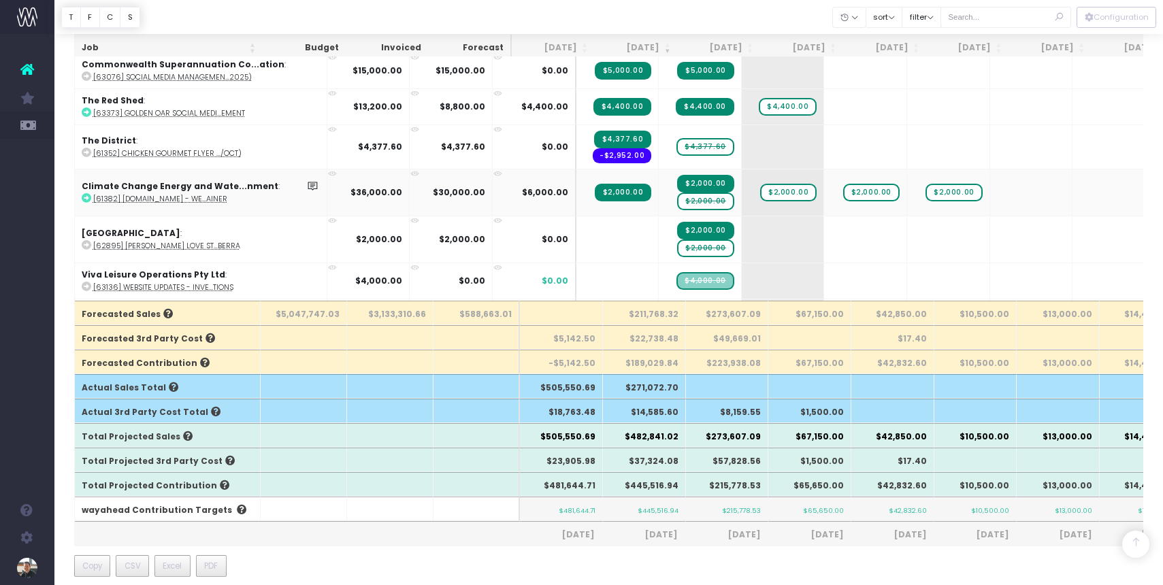
click at [677, 198] on span "$2,000.00" at bounding box center [705, 202] width 56 height 18
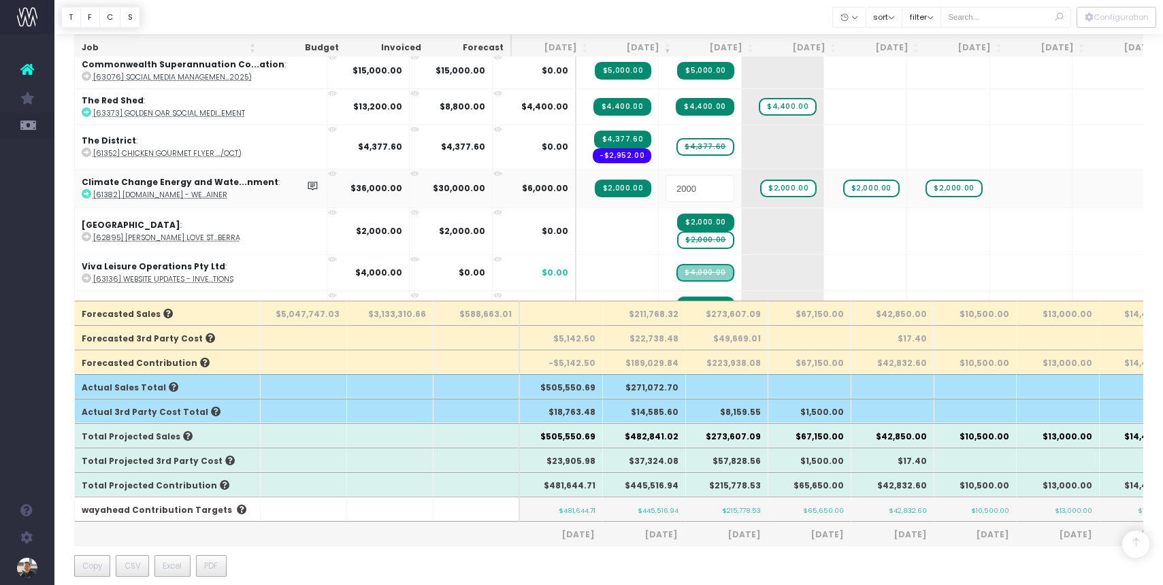
scroll to position [1214, 0]
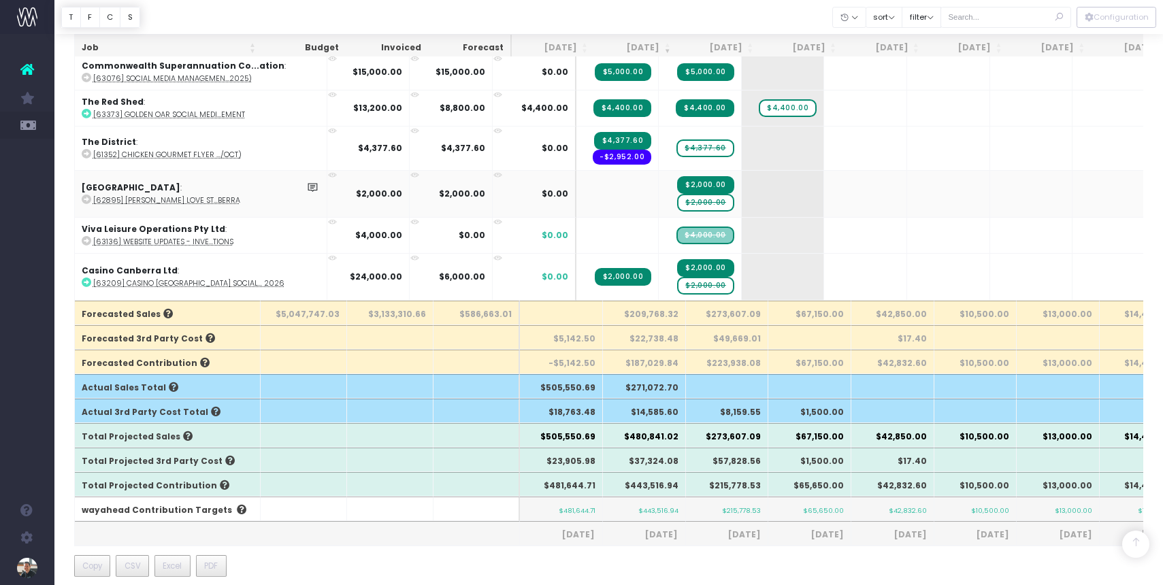
click at [677, 196] on span "$2,000.00" at bounding box center [705, 203] width 56 height 18
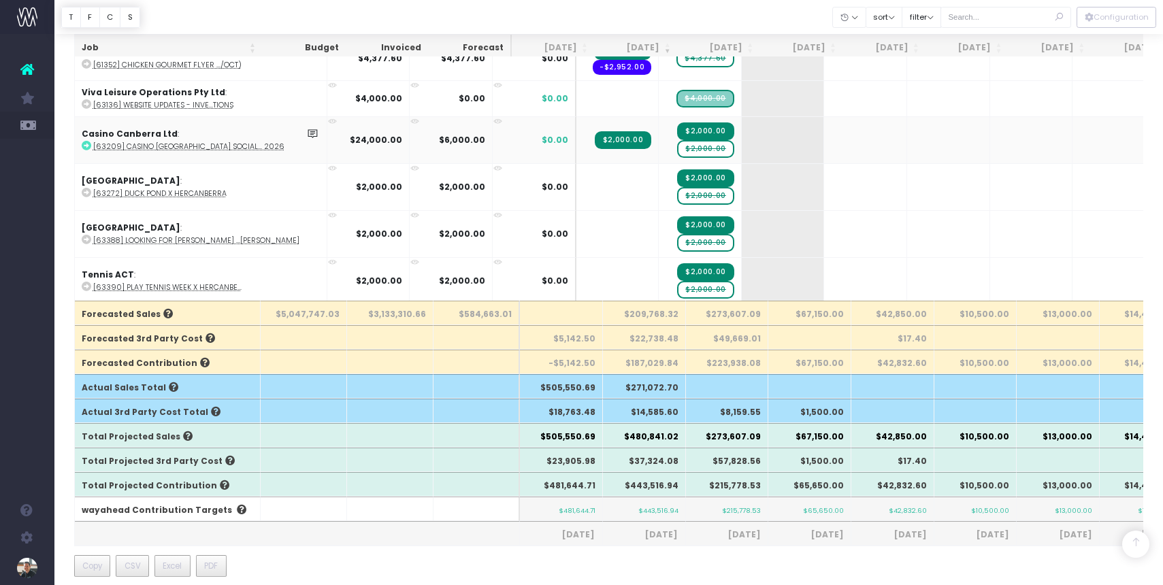
click at [677, 146] on span "$2,000.00" at bounding box center [705, 149] width 56 height 18
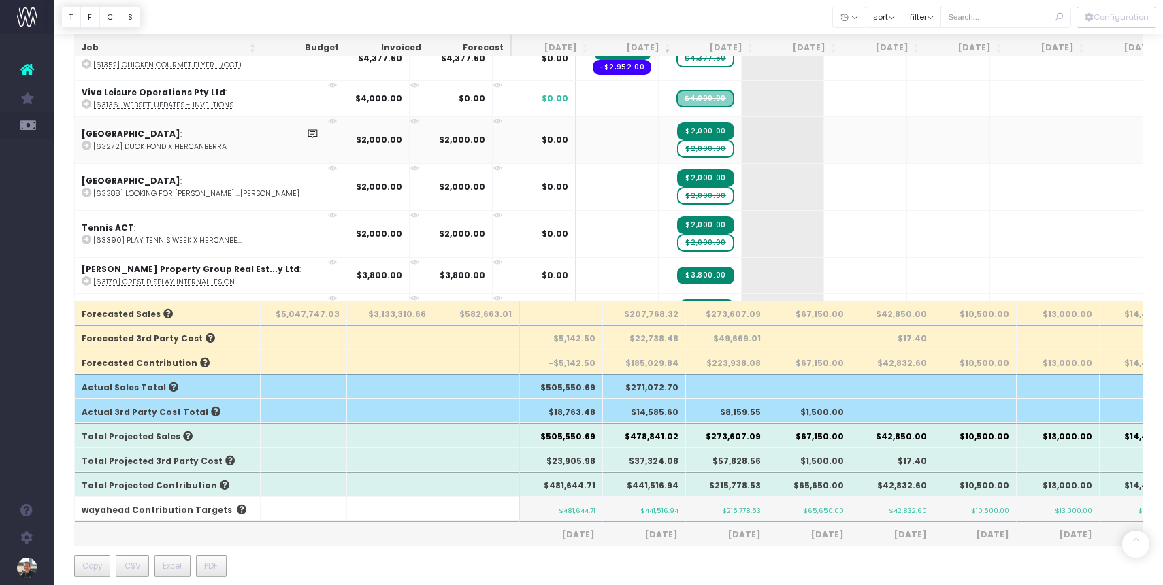
click at [677, 144] on span "$2,000.00" at bounding box center [705, 149] width 56 height 18
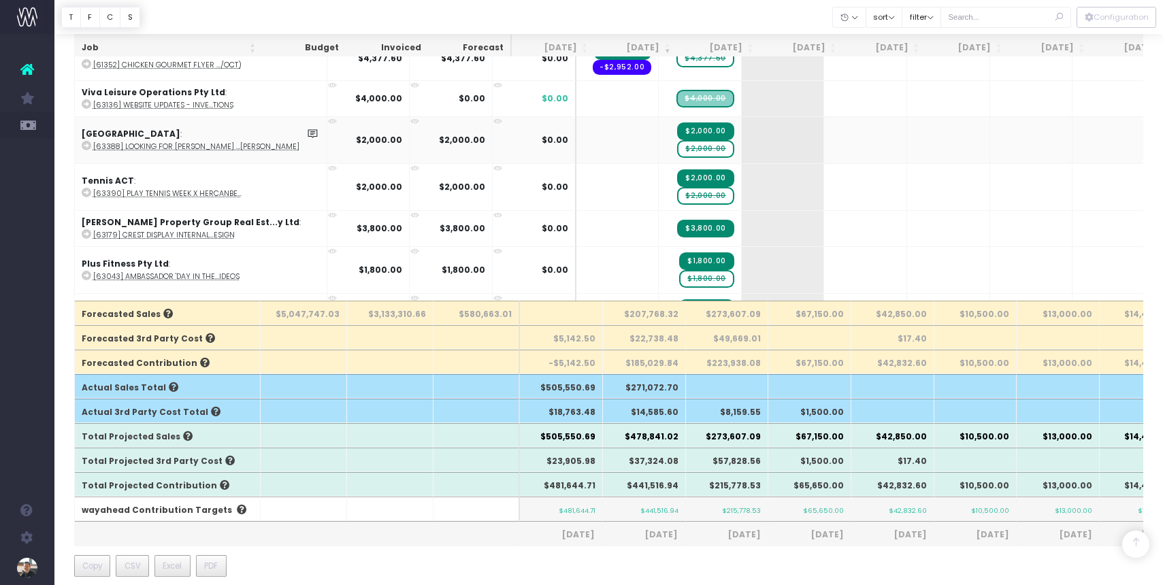
click at [677, 144] on span "$2,000.00" at bounding box center [705, 149] width 56 height 18
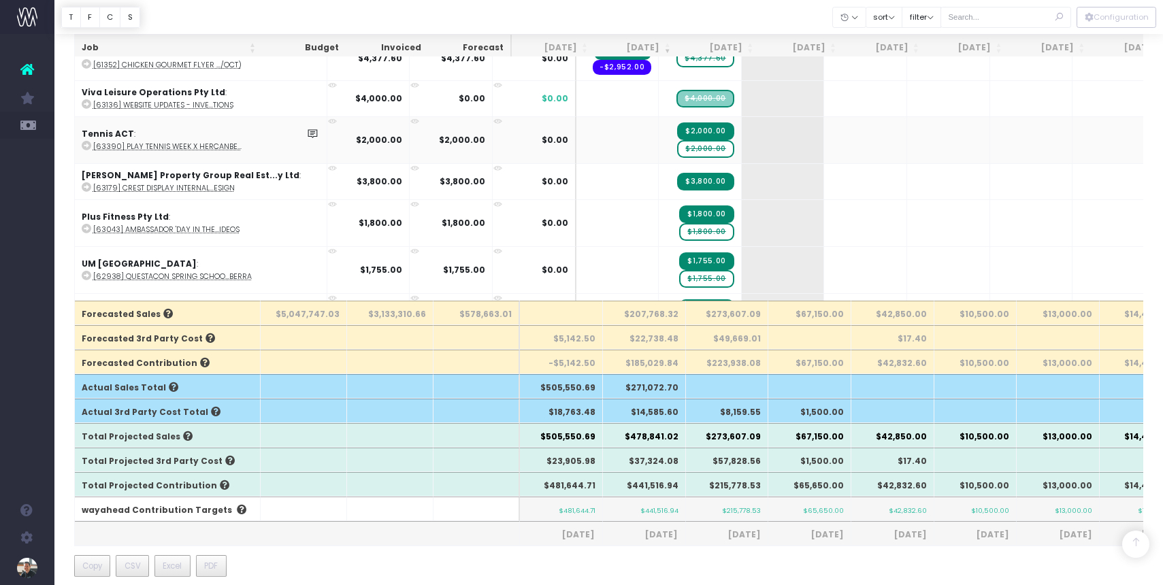
click at [677, 144] on span "$2,000.00" at bounding box center [705, 149] width 56 height 18
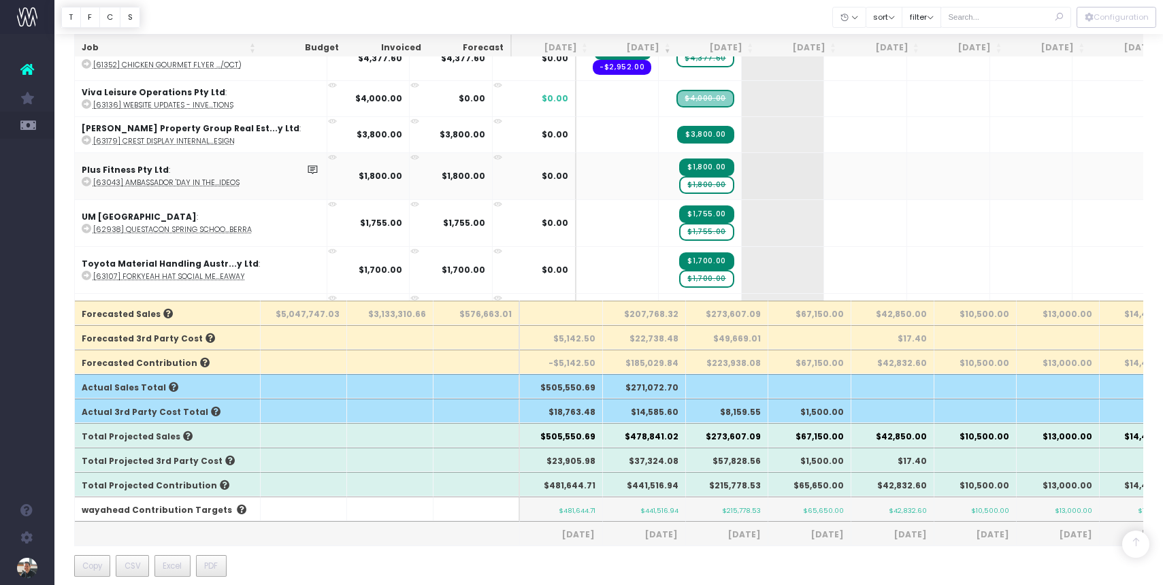
click at [679, 182] on span "$1,800.00" at bounding box center [706, 185] width 54 height 18
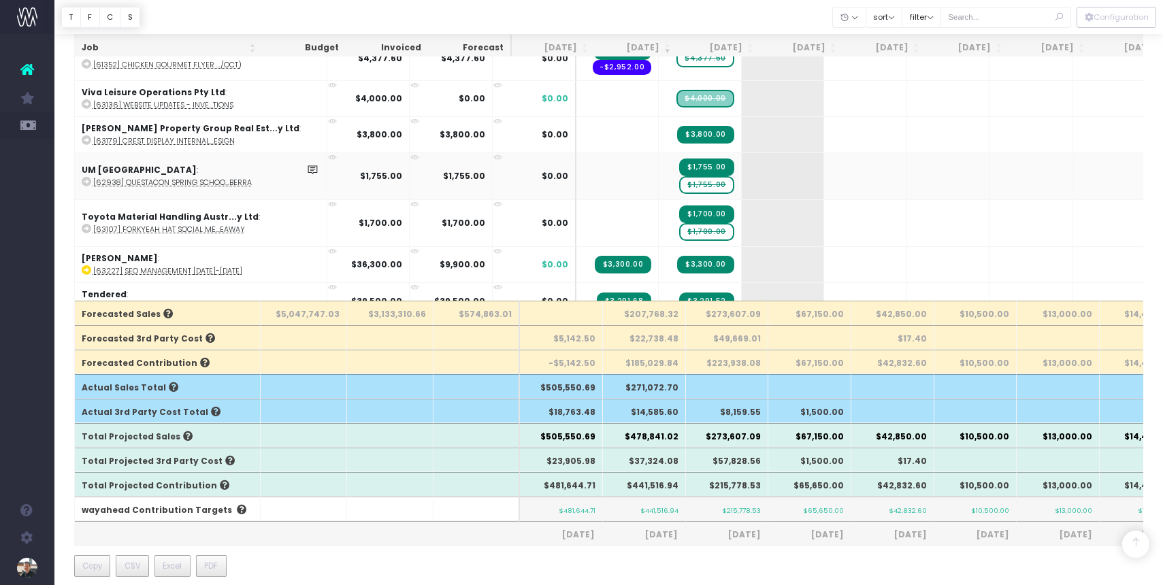
click at [679, 178] on span "$1,755.00" at bounding box center [706, 185] width 54 height 18
click at [679, 181] on span "$1,755.00" at bounding box center [707, 185] width 56 height 22
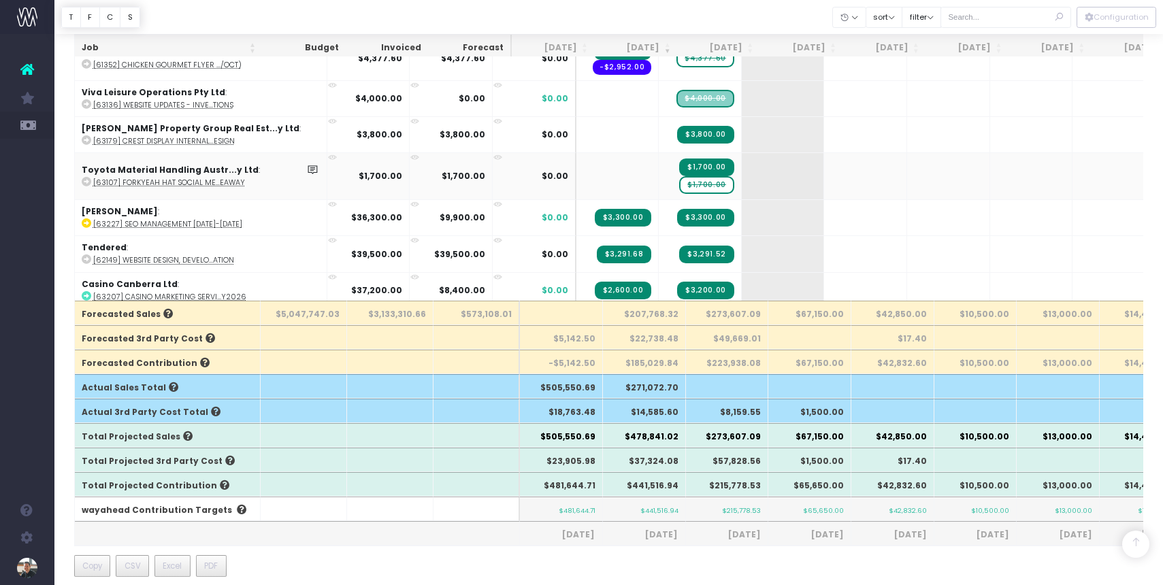
click at [679, 183] on span "$1,700.00" at bounding box center [706, 185] width 54 height 18
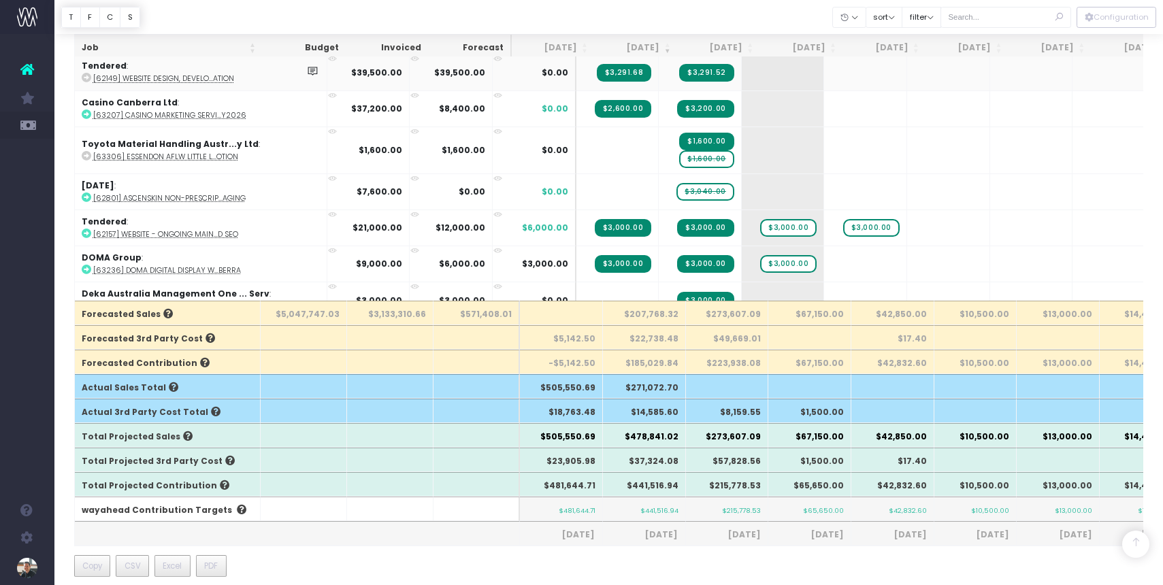
scroll to position [1442, 0]
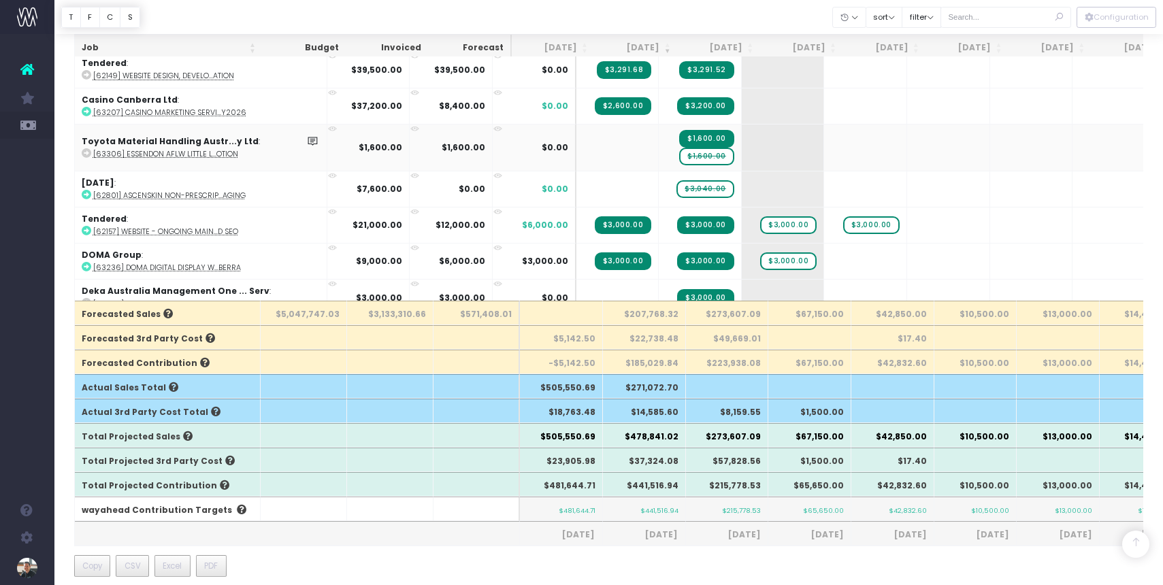
click at [679, 153] on span "$1,600.00" at bounding box center [706, 157] width 54 height 18
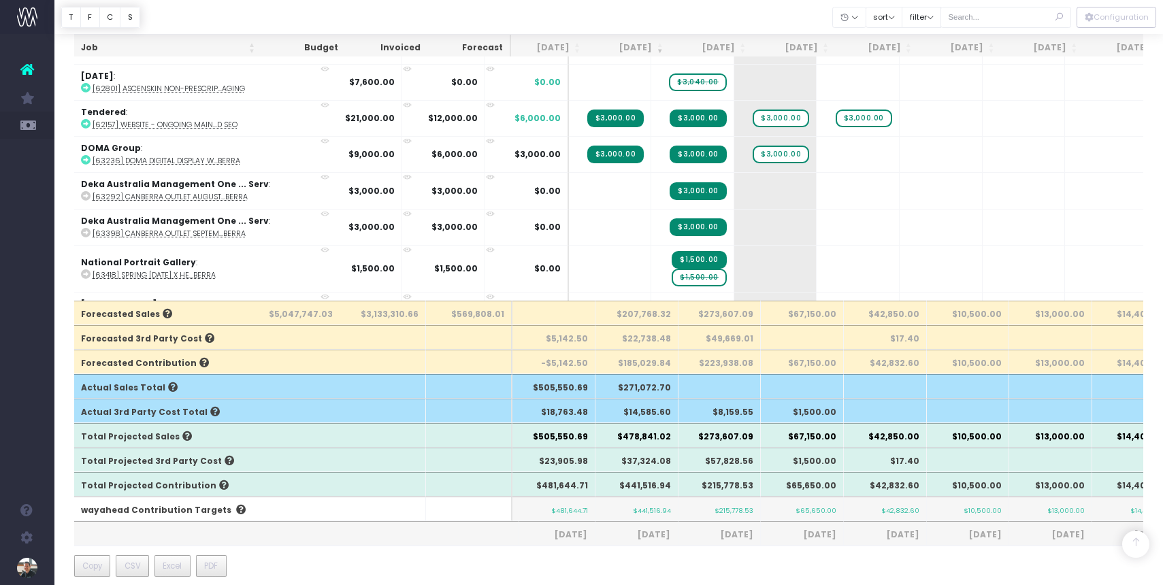
scroll to position [1608, 7]
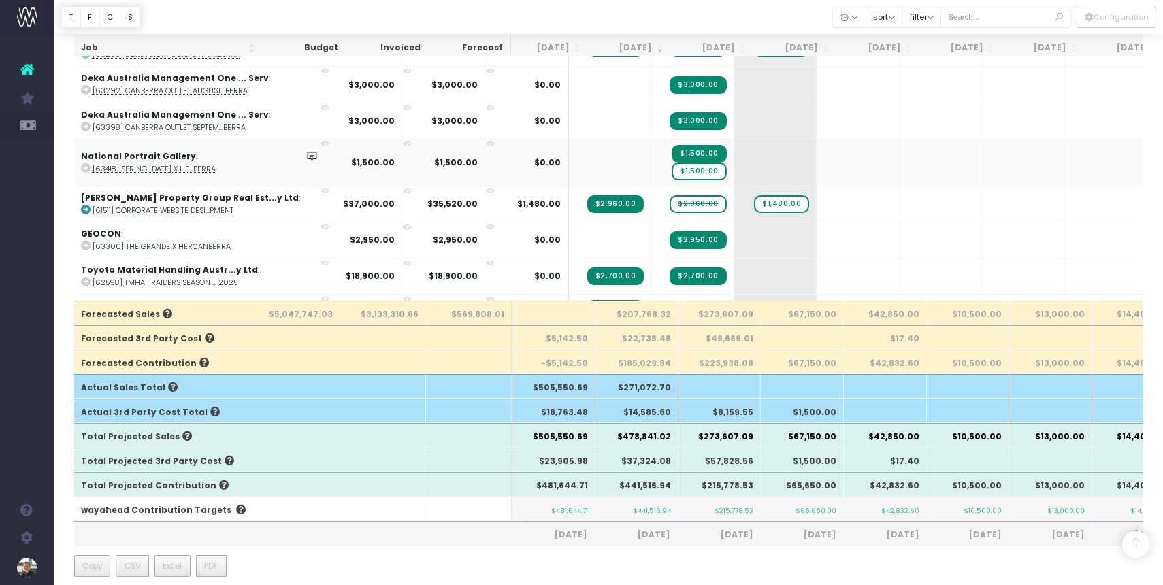
click at [672, 167] on span "$1,500.00" at bounding box center [699, 172] width 54 height 18
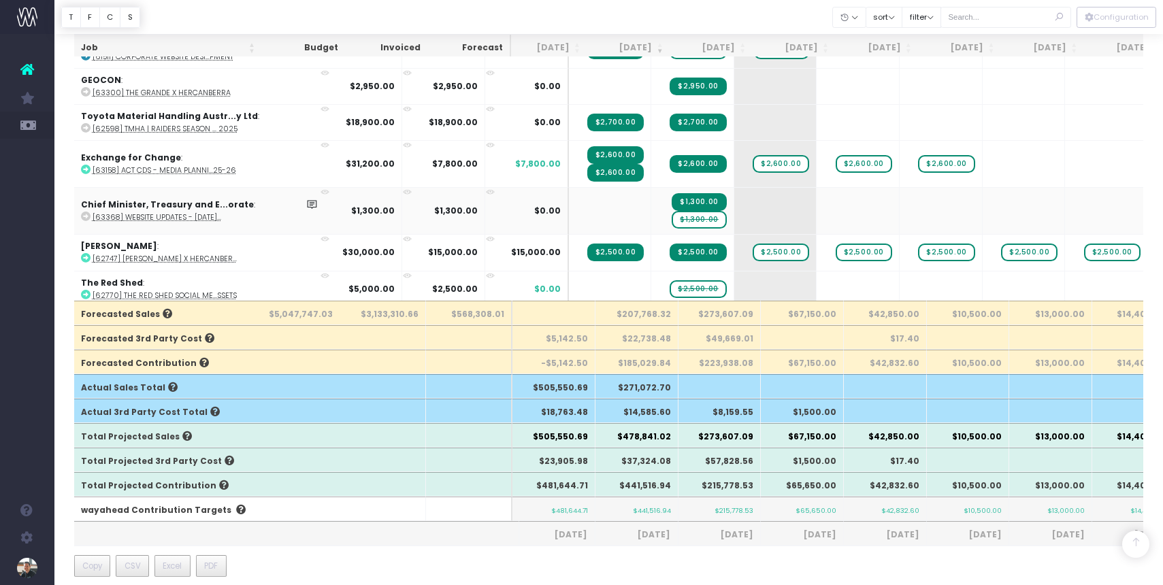
scroll to position [0, 0]
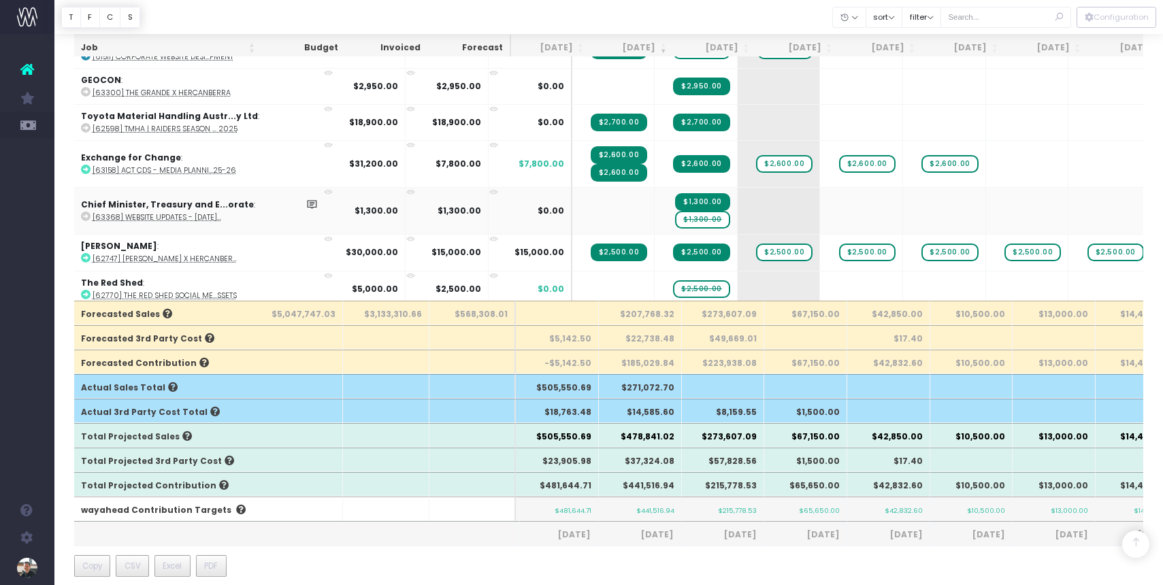
click at [675, 216] on span "$1,300.00" at bounding box center [702, 220] width 54 height 18
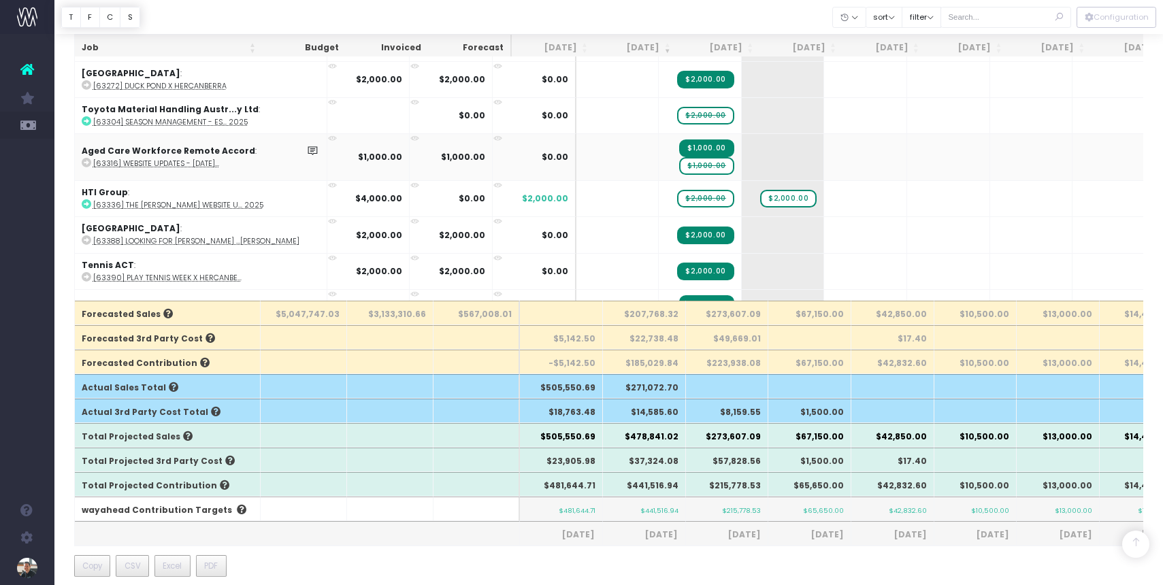
click at [679, 161] on span "$1,000.00" at bounding box center [706, 166] width 54 height 18
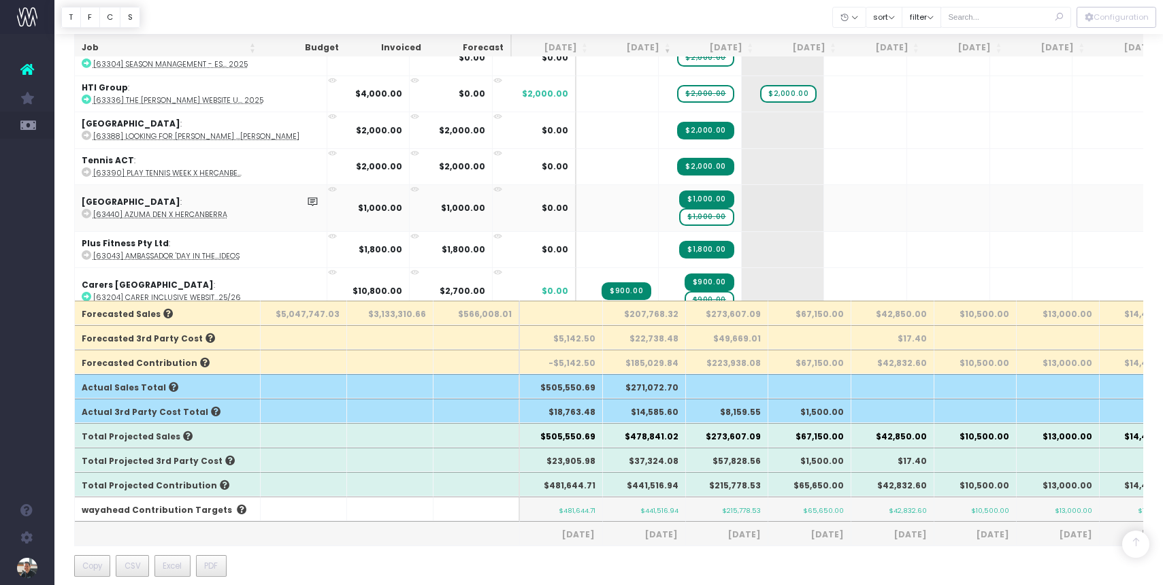
click at [679, 212] on span "$1,000.00" at bounding box center [706, 217] width 54 height 18
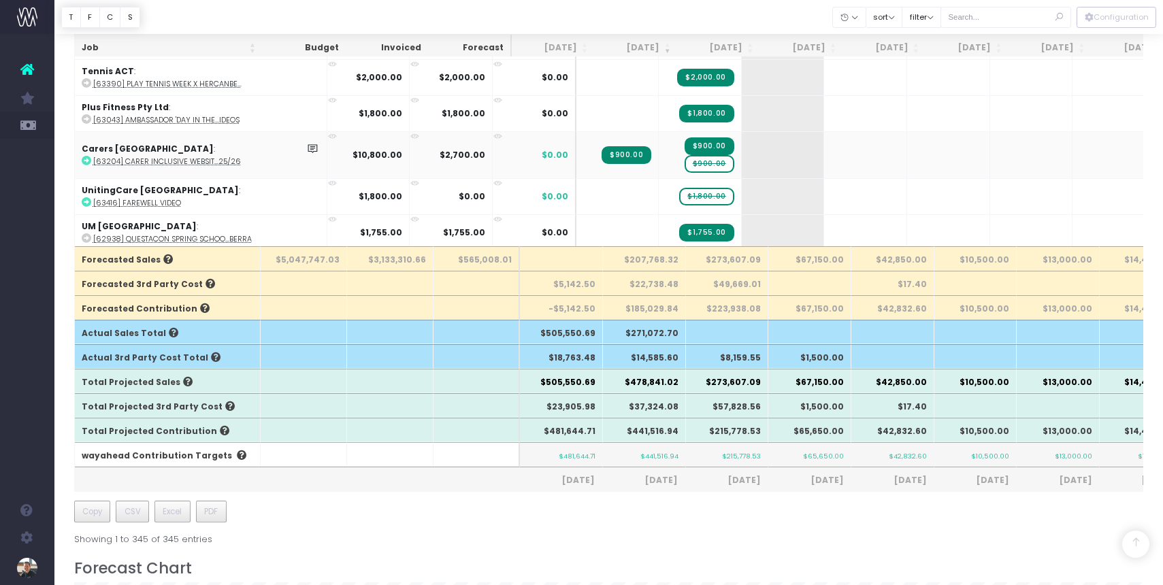
click at [685, 156] on span "$900.00" at bounding box center [710, 164] width 50 height 18
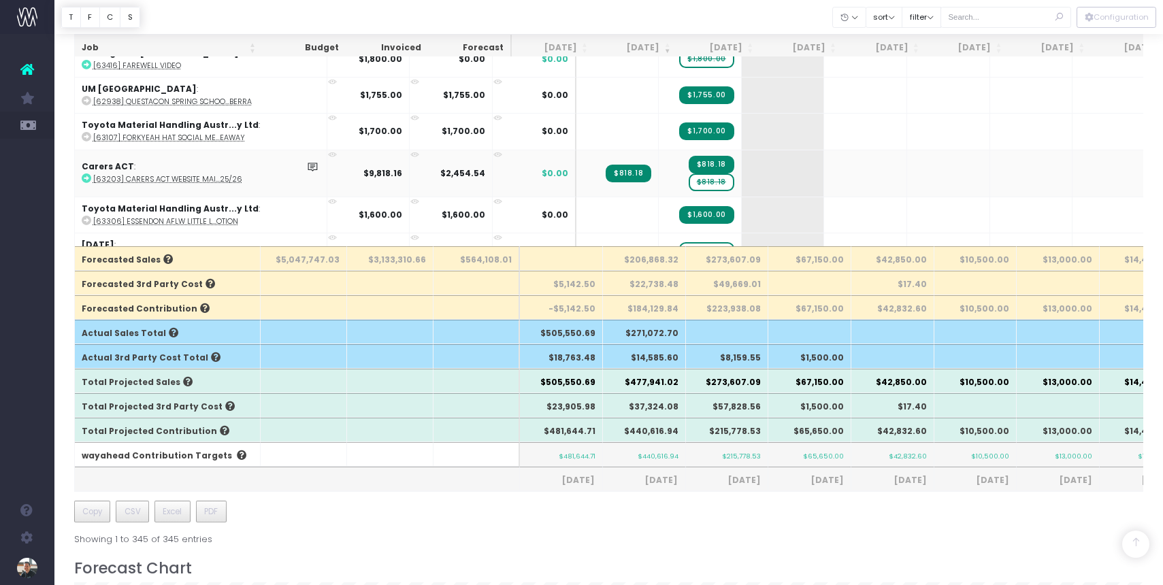
click at [689, 174] on span "$818.18" at bounding box center [712, 183] width 46 height 18
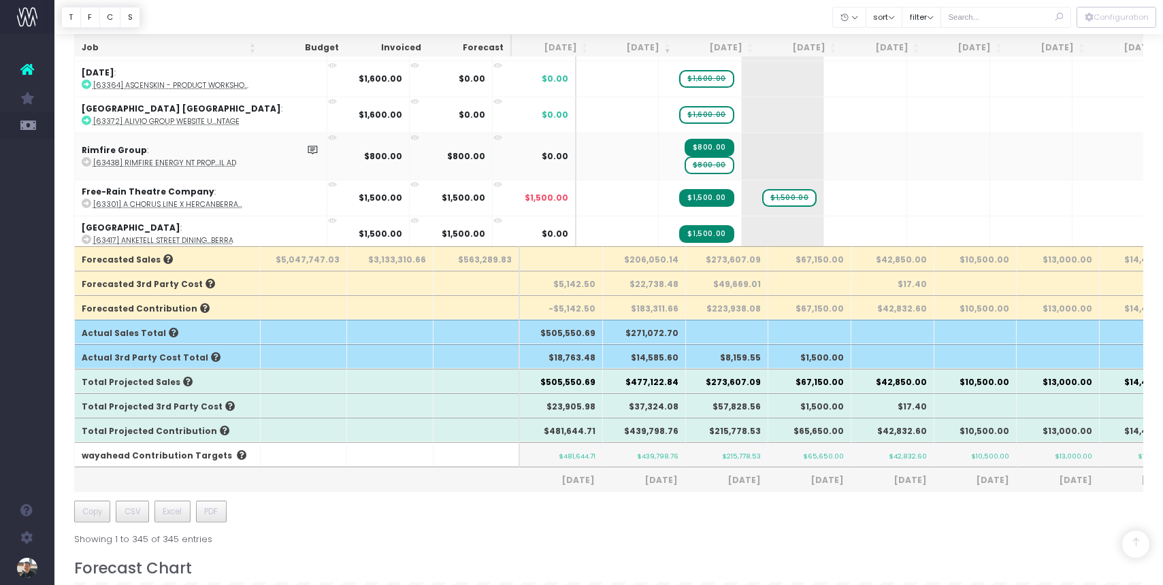
click at [685, 158] on span "$800.00" at bounding box center [710, 166] width 50 height 18
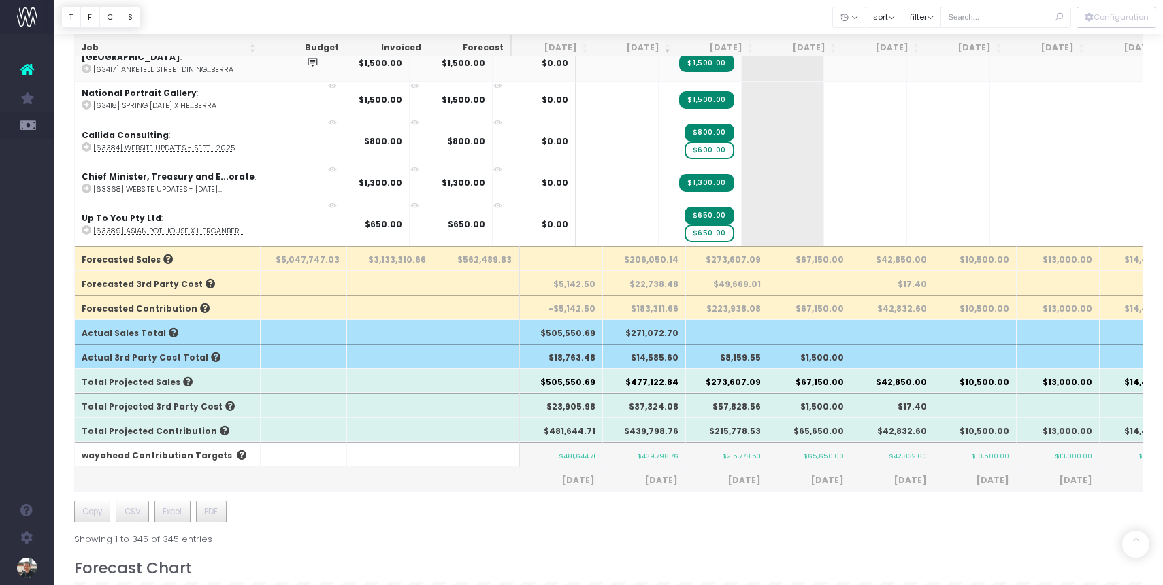
scroll to position [2574, 0]
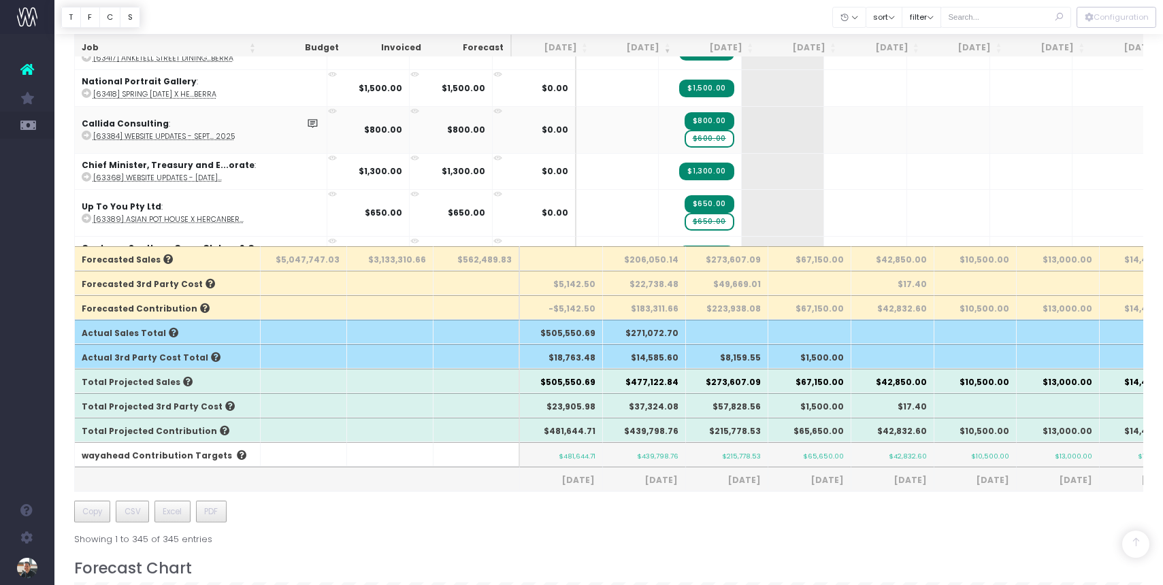
click at [685, 131] on span "$600.00" at bounding box center [710, 139] width 50 height 18
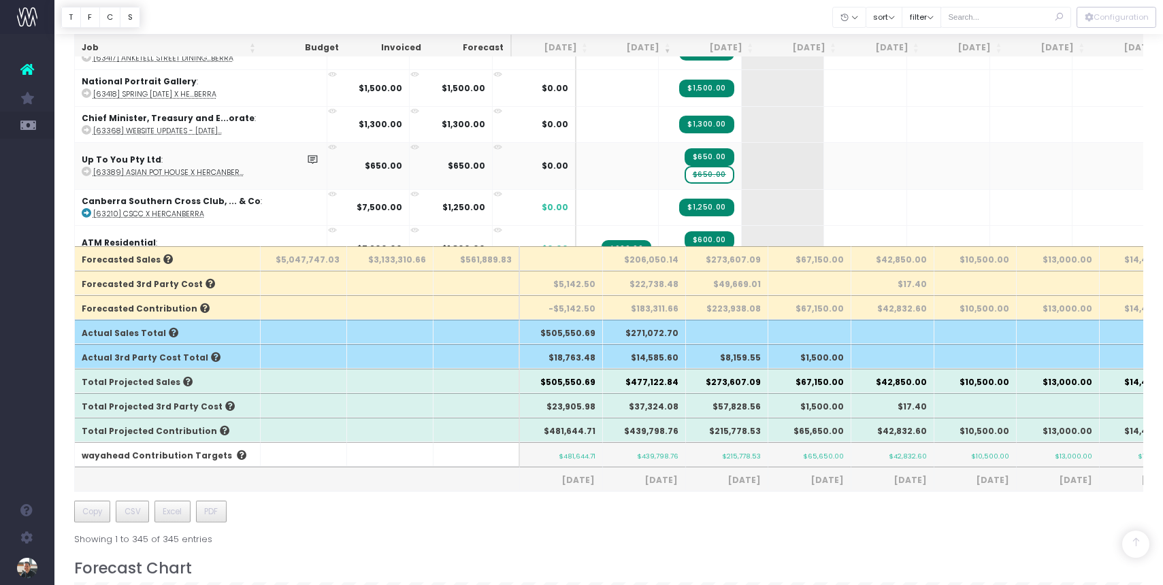
scroll to position [2609, 0]
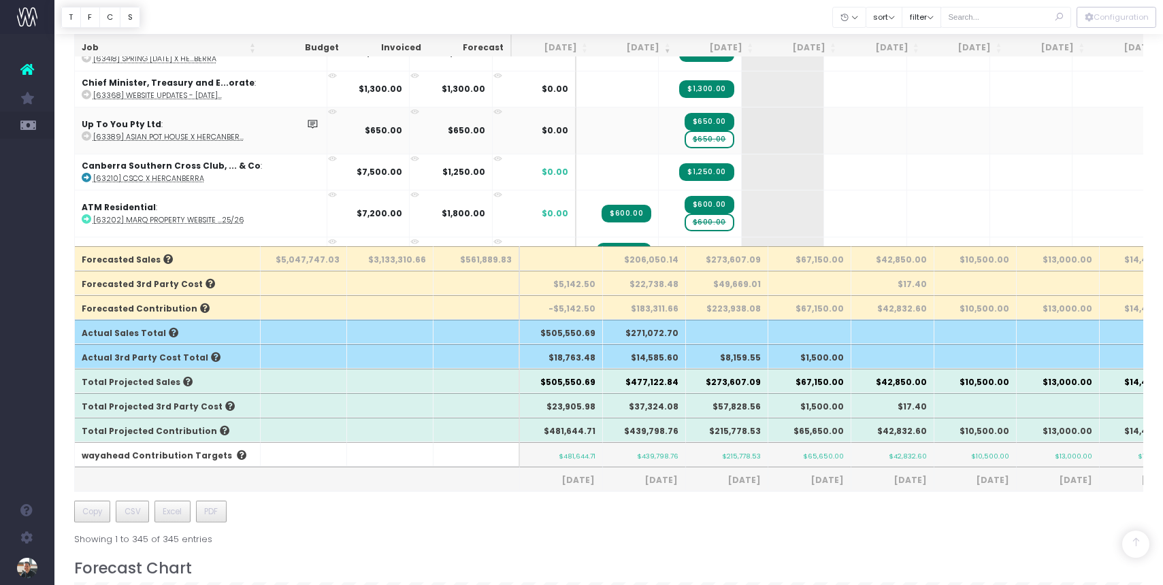
click at [685, 133] on span "$650.00" at bounding box center [710, 140] width 50 height 18
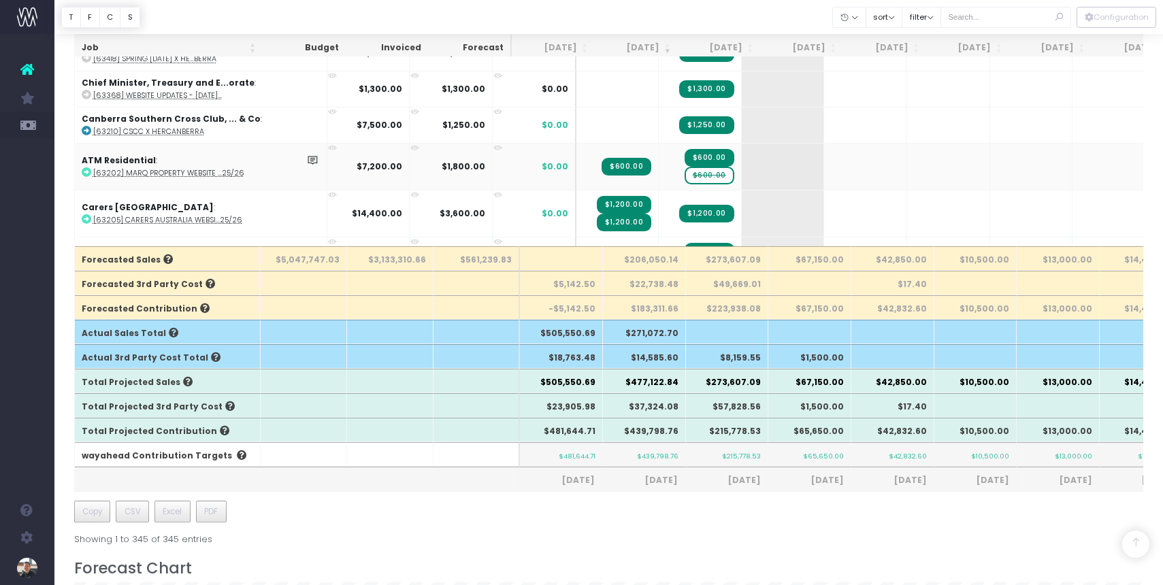
click at [685, 167] on span "$600.00" at bounding box center [710, 176] width 50 height 18
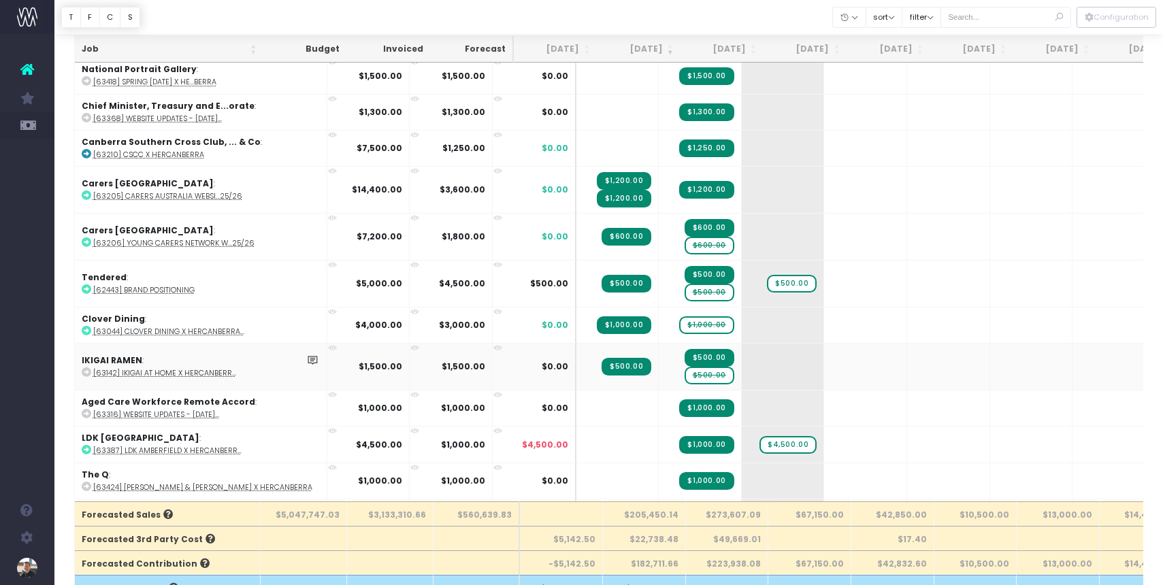
scroll to position [2846, 0]
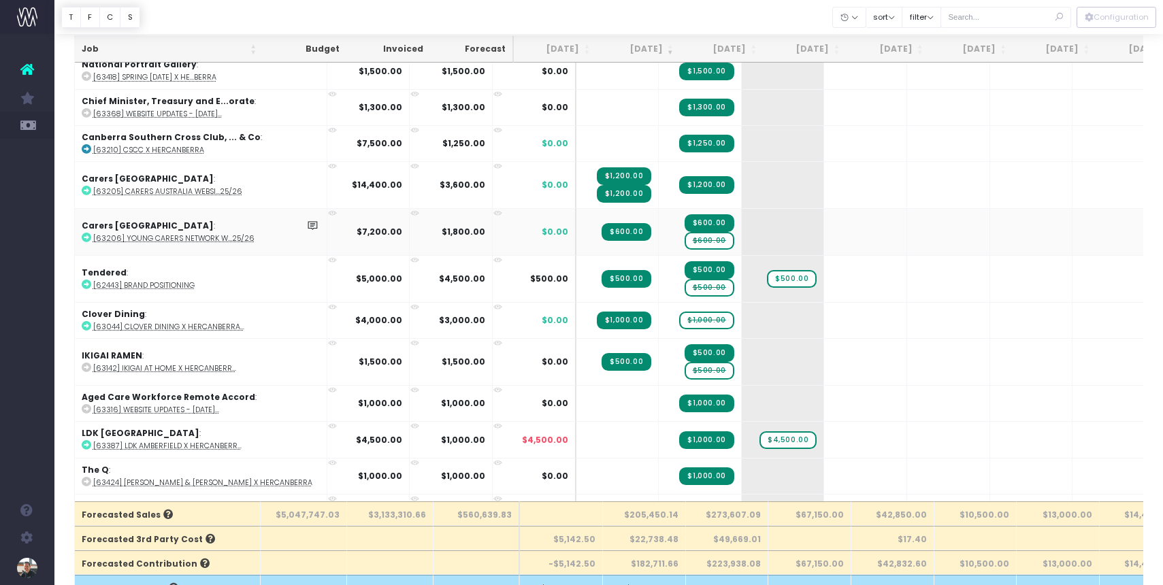
click at [685, 232] on span "$600.00" at bounding box center [710, 241] width 50 height 18
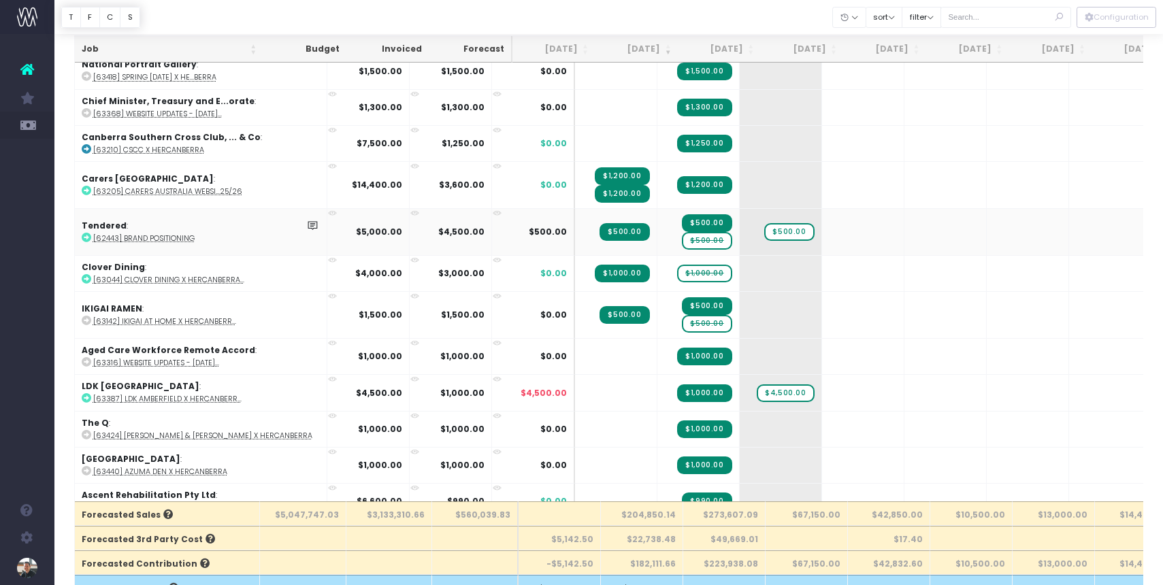
click at [682, 233] on span "$500.00" at bounding box center [707, 241] width 50 height 18
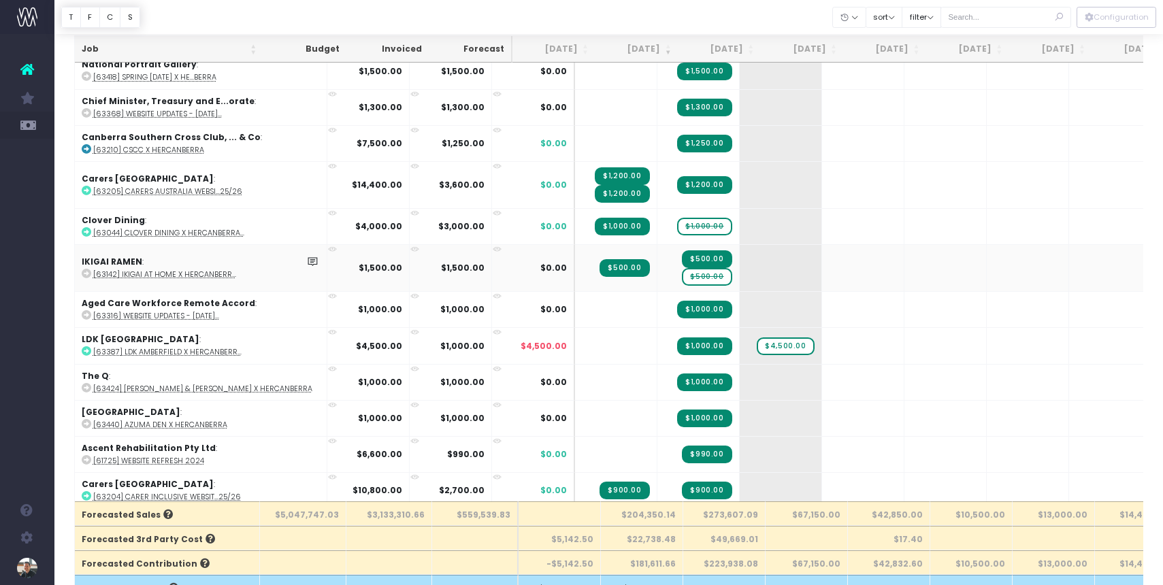
click at [682, 272] on span "$500.00" at bounding box center [707, 277] width 50 height 18
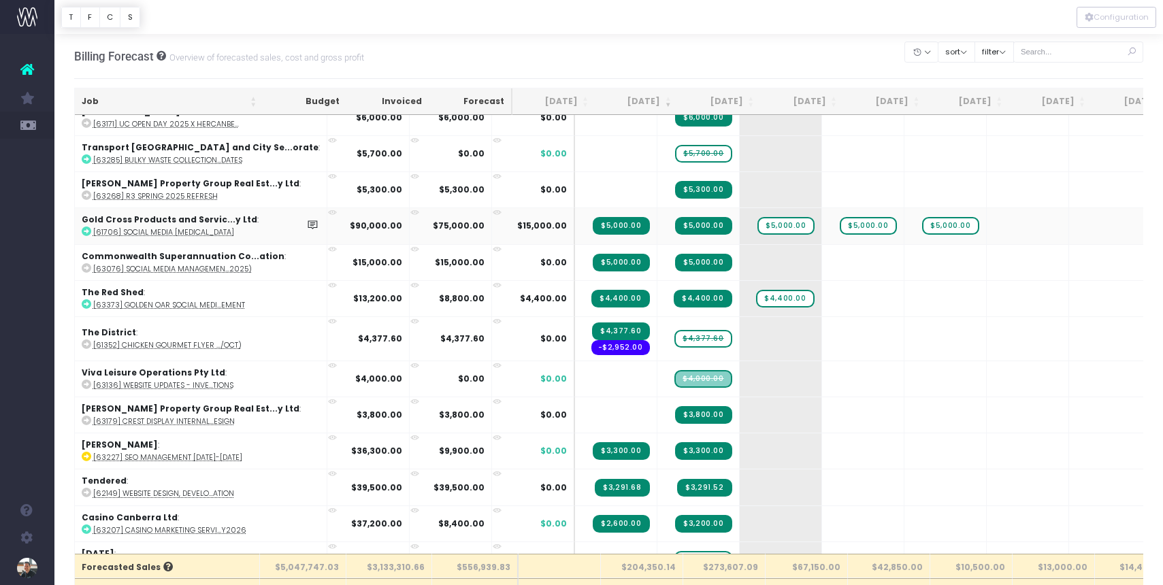
scroll to position [1287, 0]
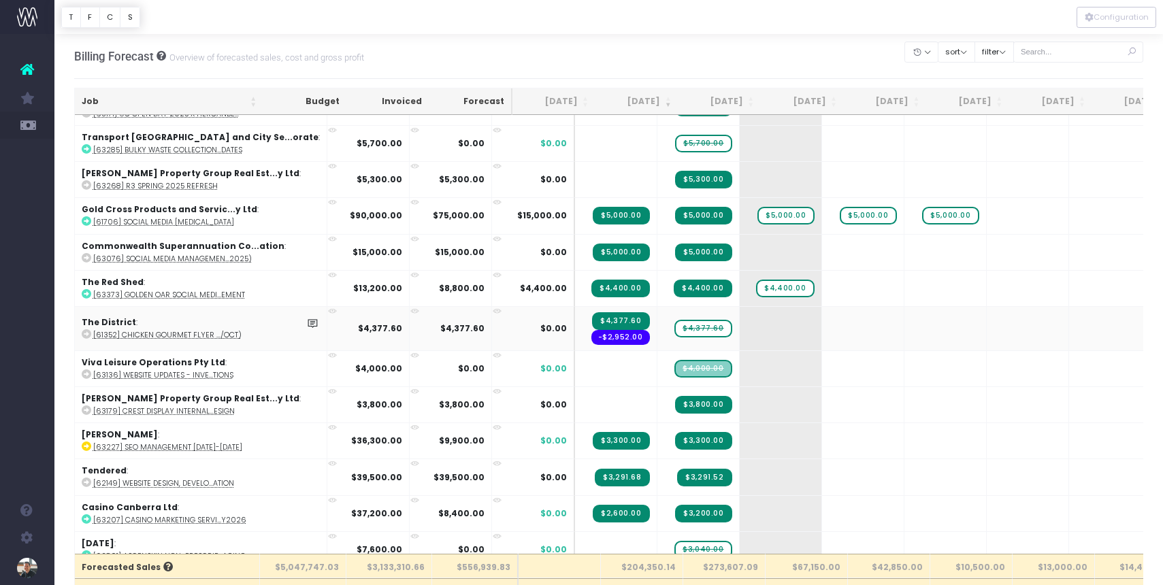
click at [674, 328] on span "$4,377.60" at bounding box center [702, 329] width 57 height 18
click at [674, 324] on span "$4,377.60" at bounding box center [702, 329] width 57 height 18
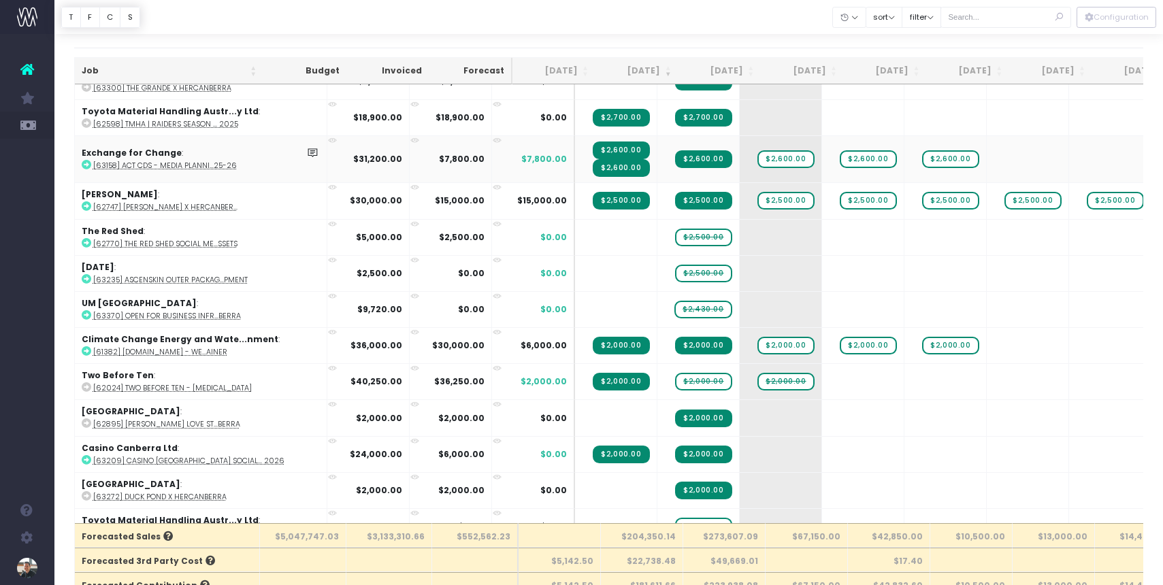
scroll to position [1904, 0]
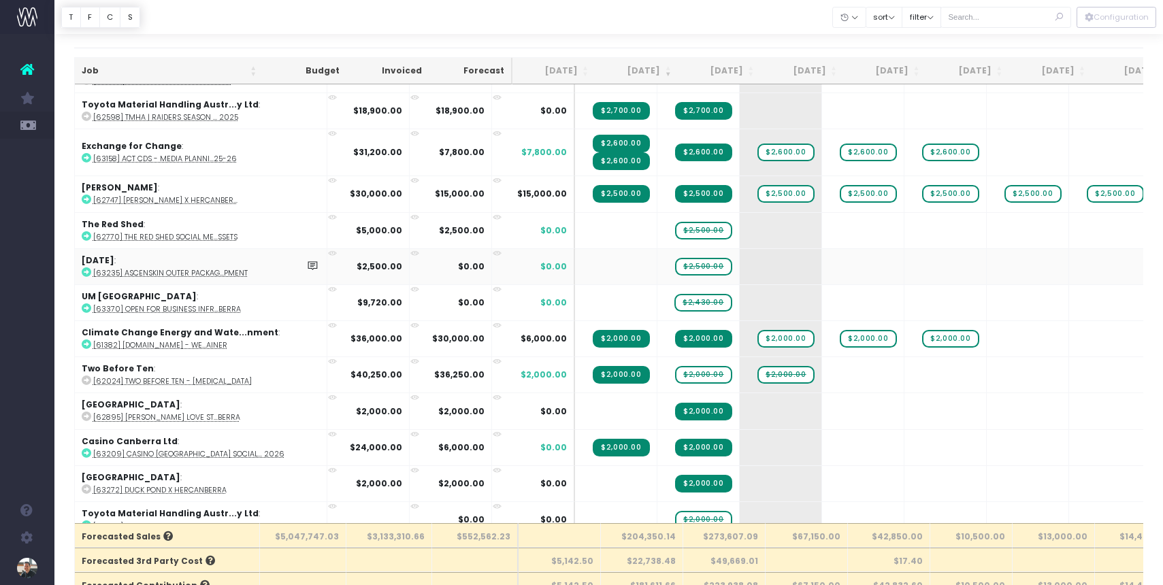
click at [187, 268] on abbr "[63235] AscenSkin Outer Packag...pment" at bounding box center [170, 273] width 154 height 10
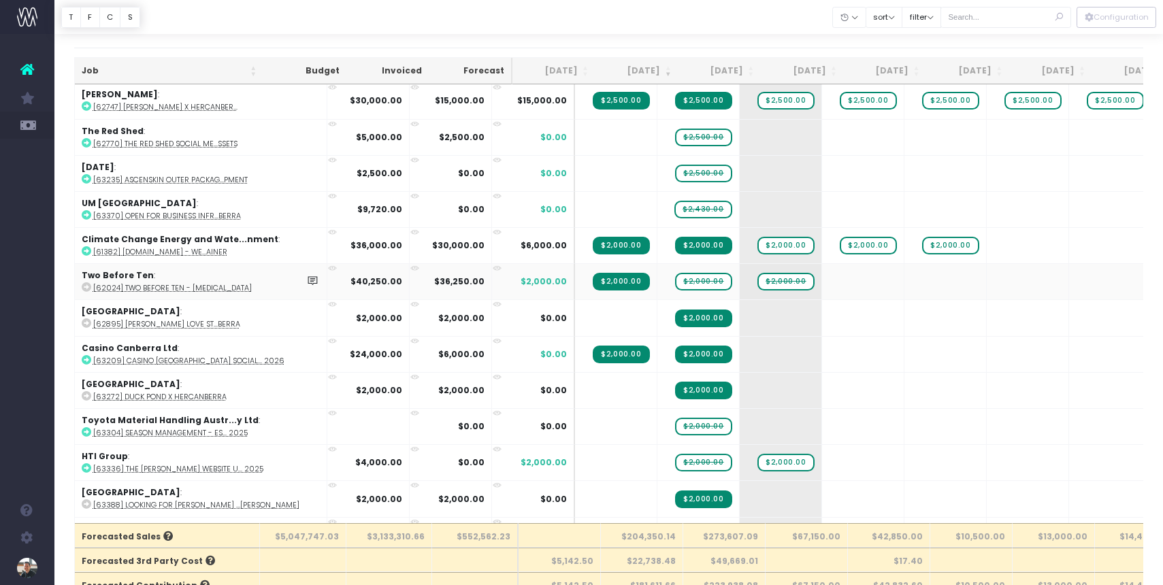
scroll to position [2020, 0]
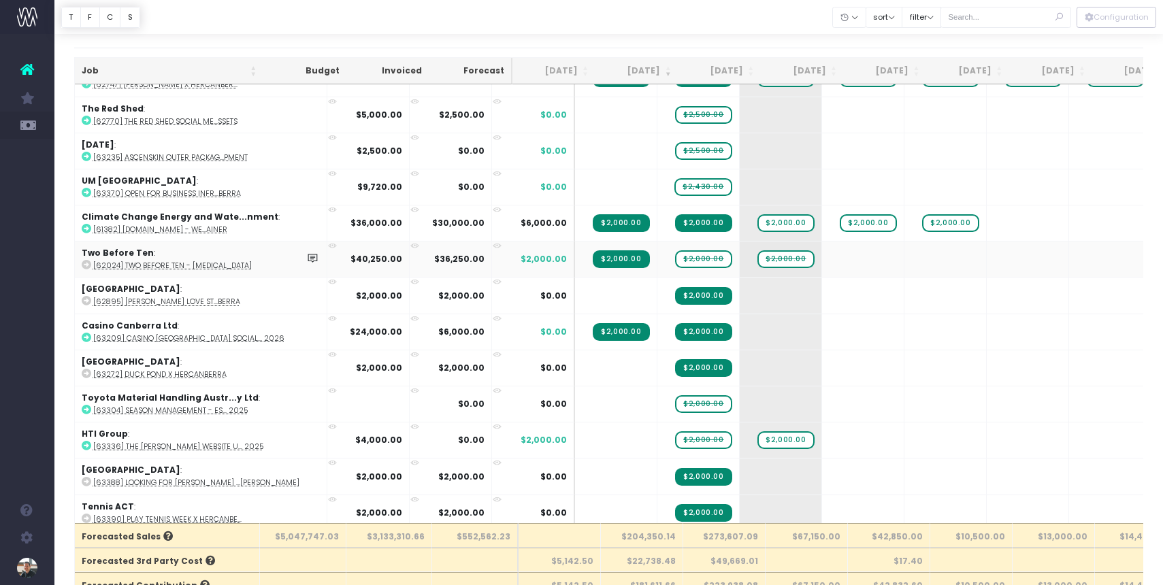
click at [168, 261] on abbr "[62024] Two Before Ten - [MEDICAL_DATA]" at bounding box center [172, 266] width 159 height 10
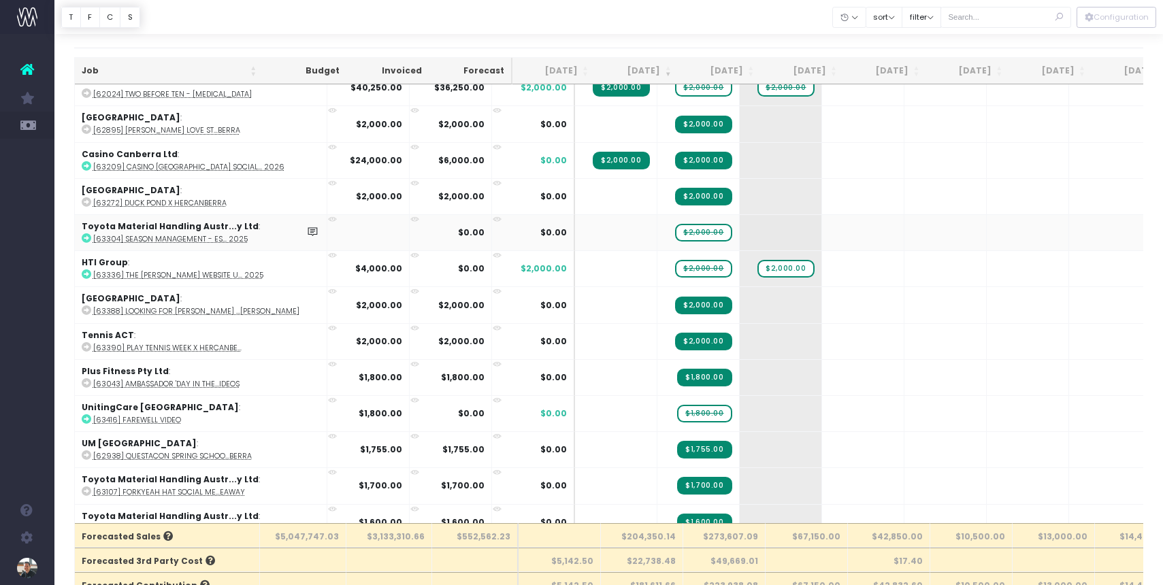
scroll to position [2194, 0]
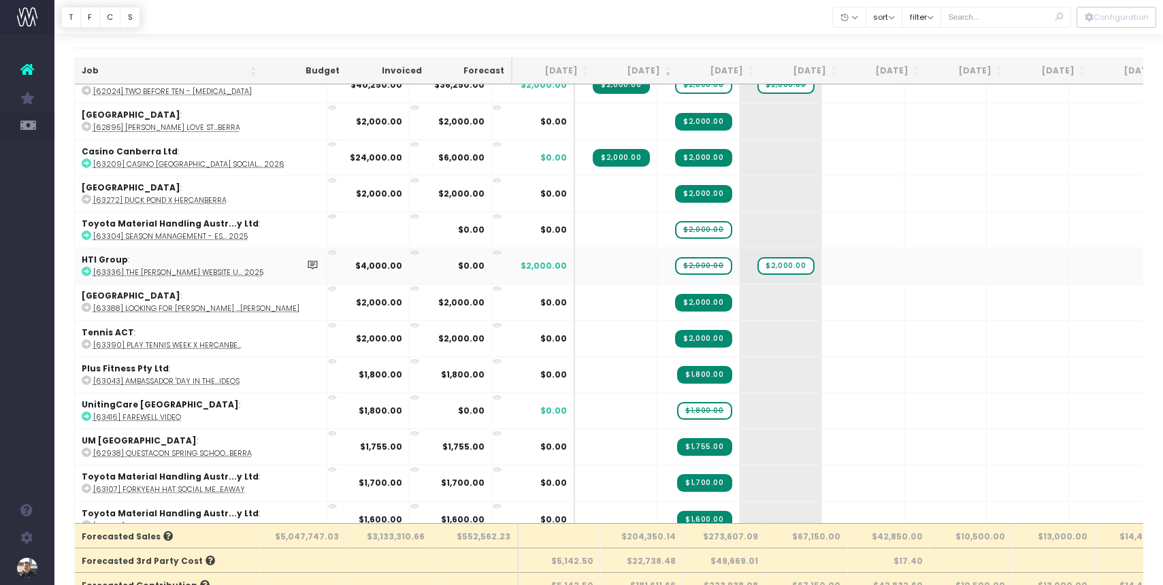
click at [176, 267] on abbr "[63336] The [PERSON_NAME] Website U... 2025" at bounding box center [178, 272] width 170 height 10
click at [675, 262] on span "$2,000.00" at bounding box center [703, 267] width 56 height 18
click at [675, 262] on span "$2,000.00" at bounding box center [703, 266] width 56 height 18
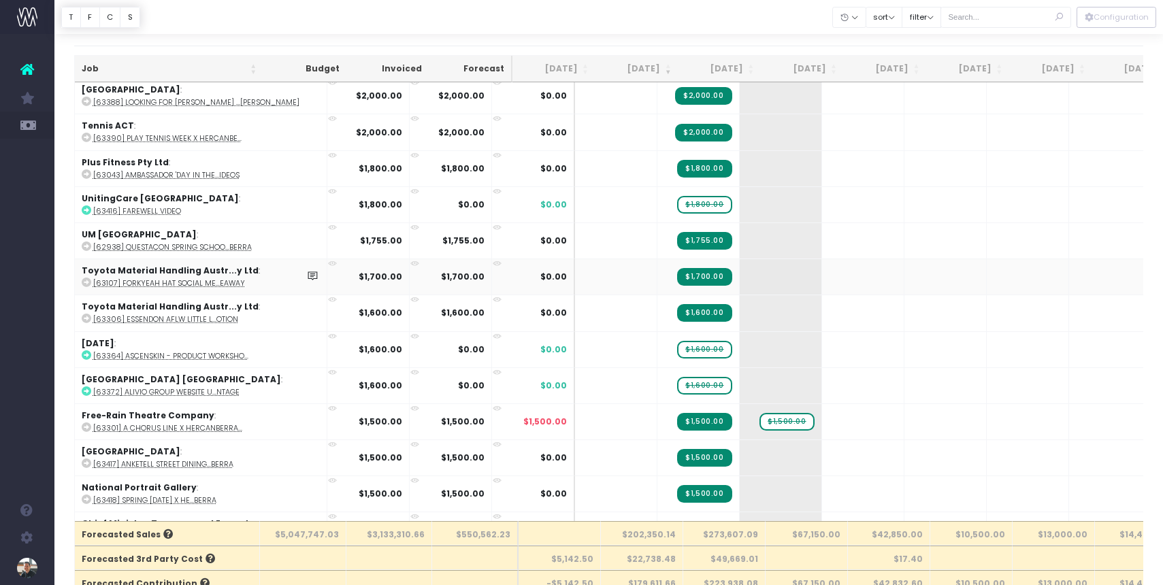
scroll to position [2412, 0]
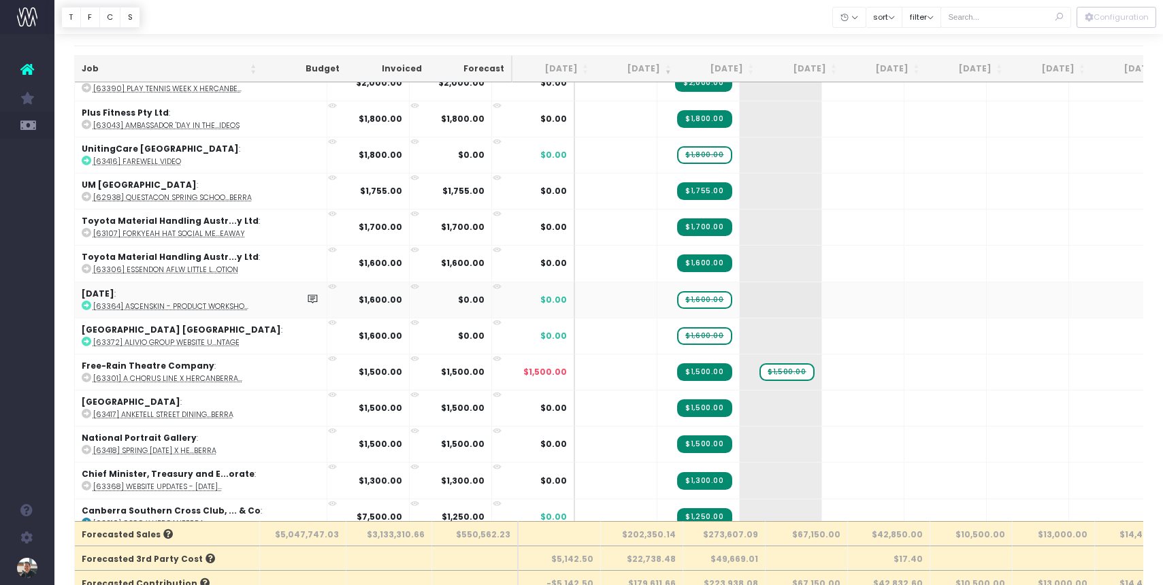
click at [175, 302] on abbr "[63364] AscenSkin - Product Worksho..." at bounding box center [170, 307] width 155 height 10
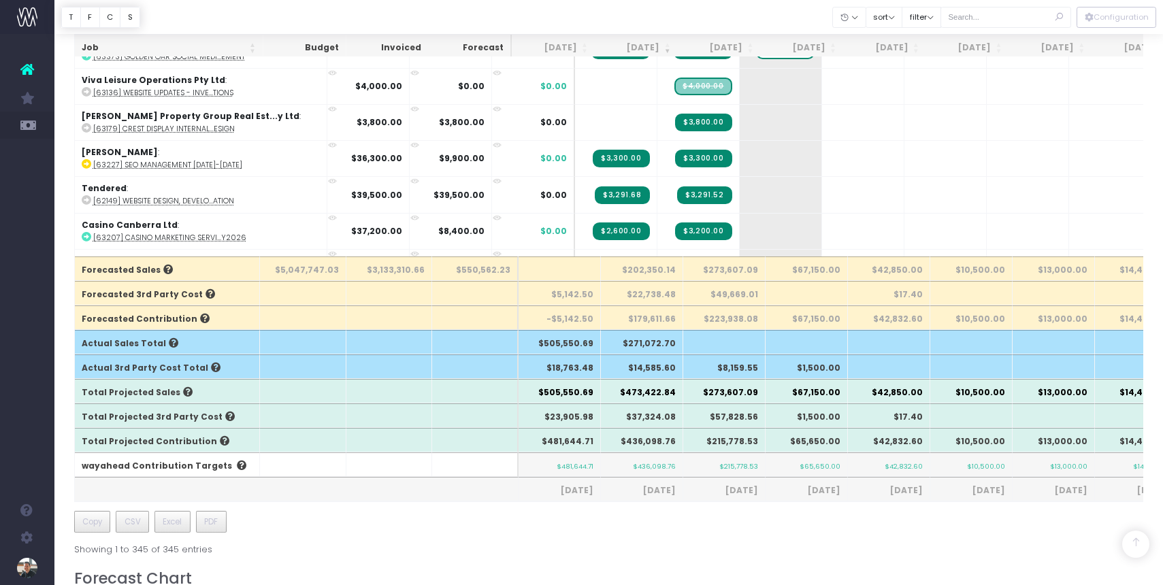
scroll to position [300, 0]
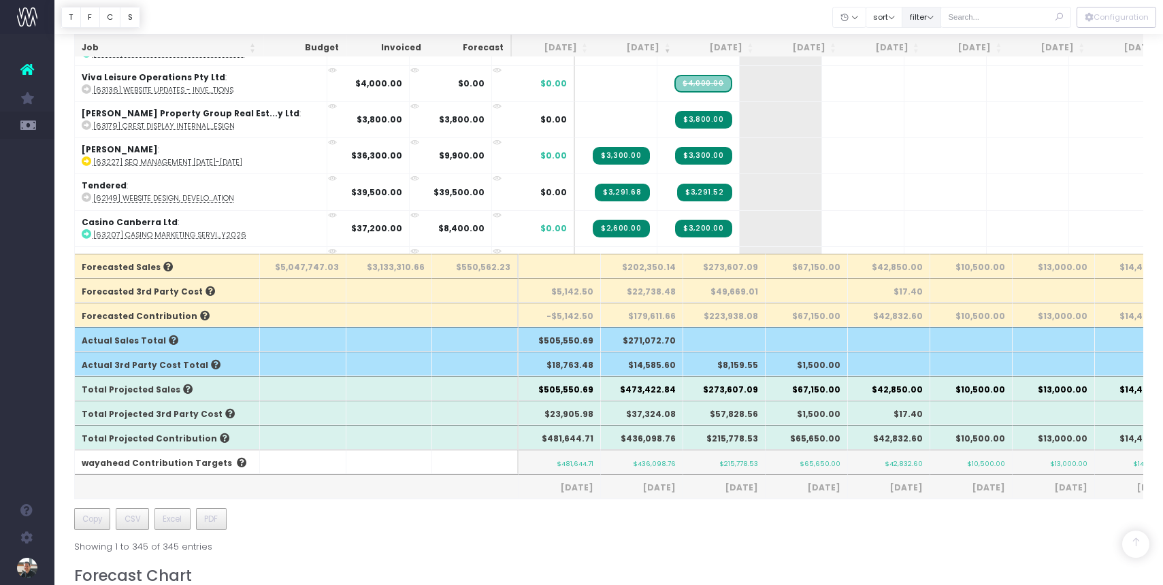
click at [941, 21] on button "filter" at bounding box center [921, 17] width 39 height 21
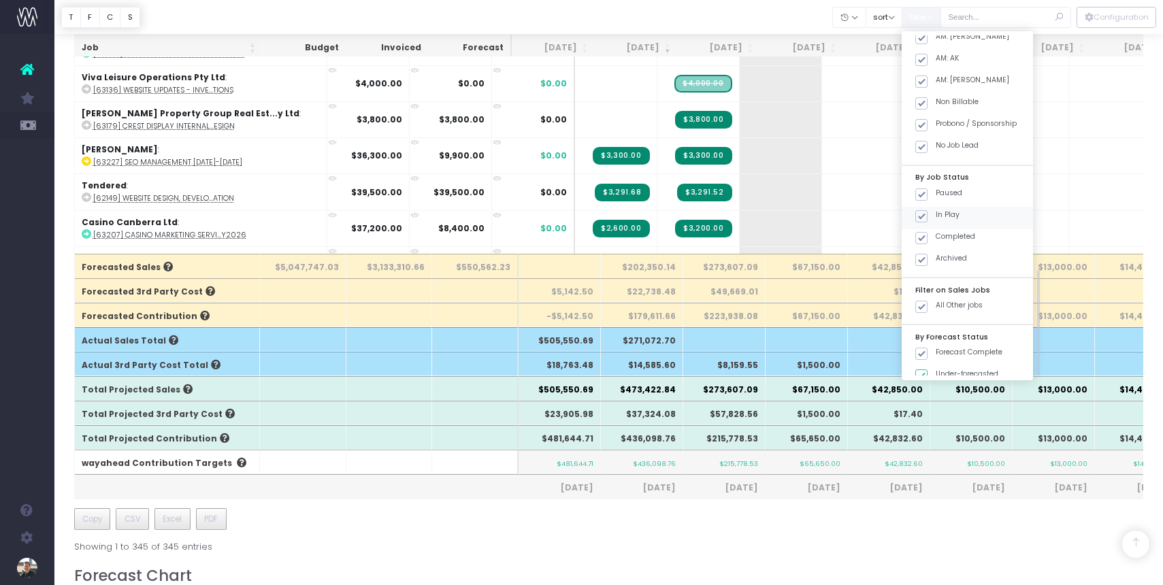
scroll to position [493, 0]
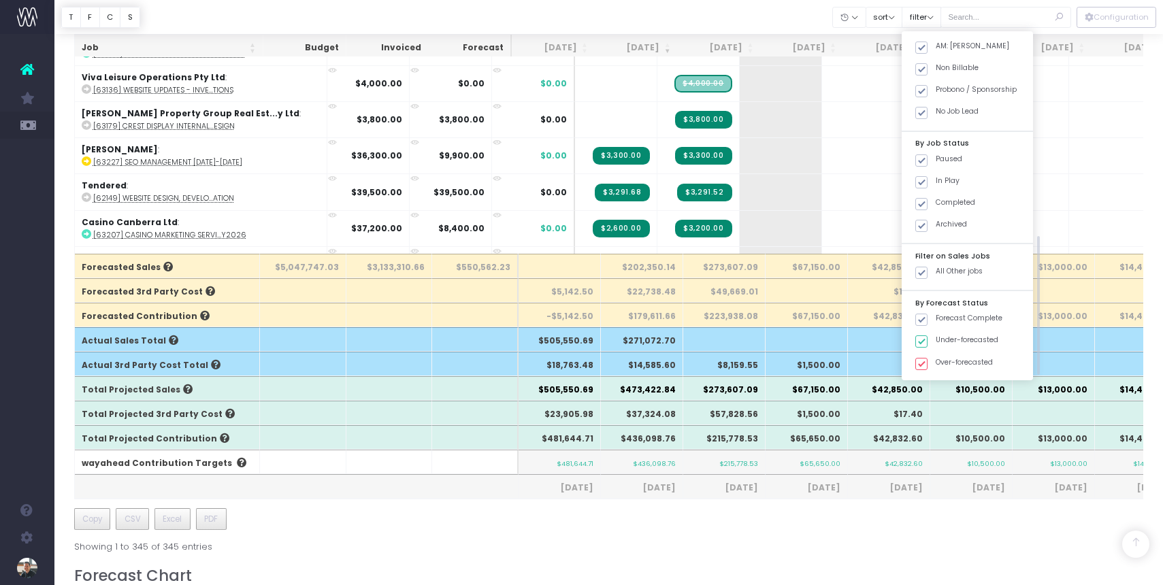
click at [624, 523] on div "Job Budget Invoiced Forecast [DATE] Sep [DATE] Nov [DATE] Jan [DATE] Mar [DATE]…" at bounding box center [609, 171] width 1070 height 766
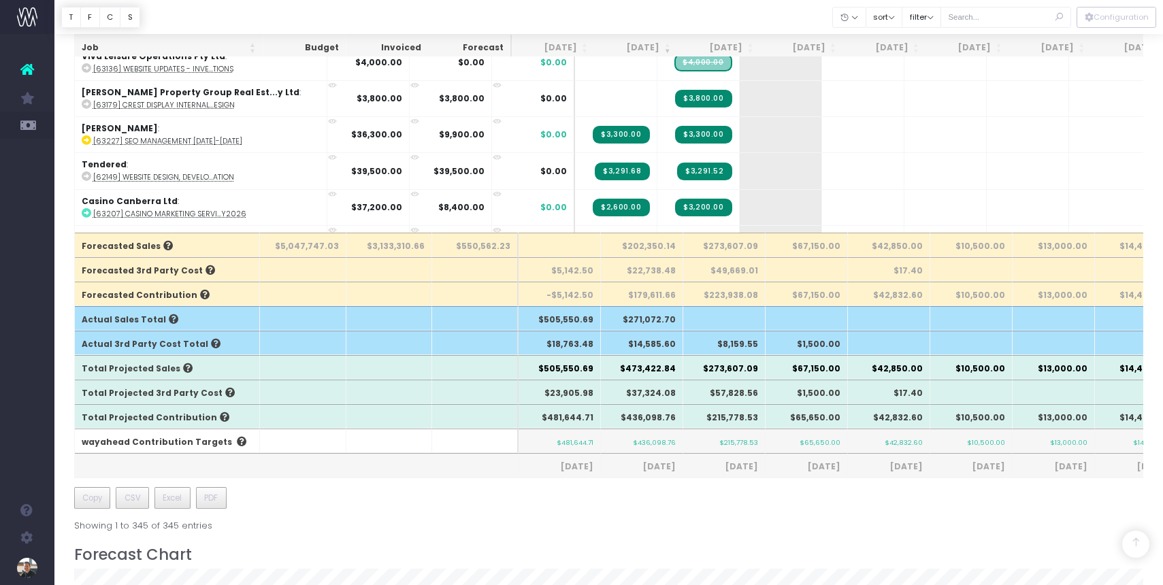
scroll to position [326, 0]
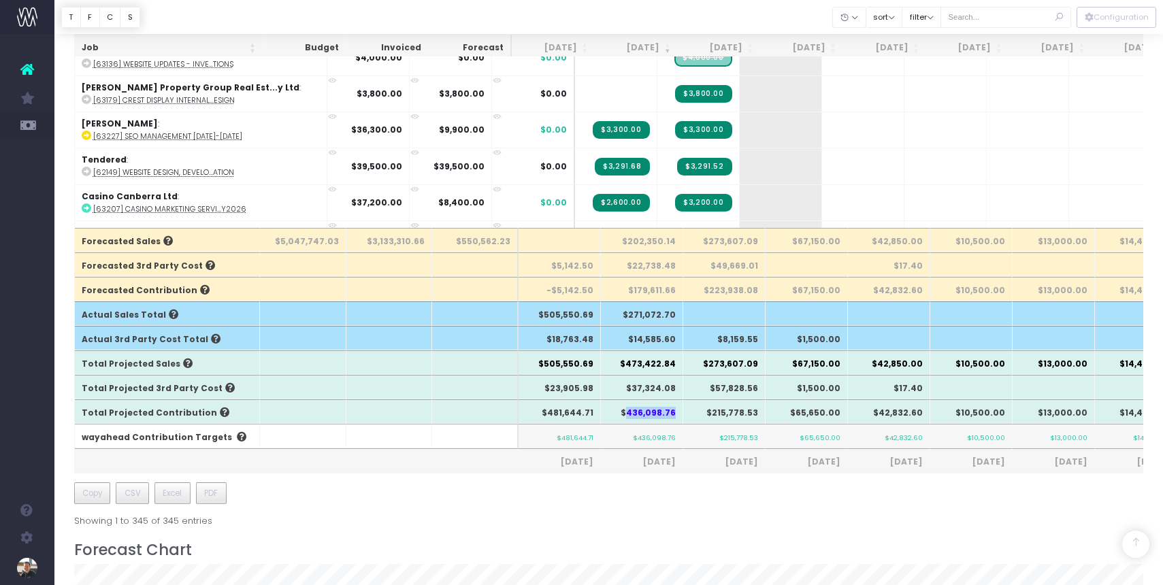
drag, startPoint x: 630, startPoint y: 417, endPoint x: 675, endPoint y: 417, distance: 44.9
click at [676, 416] on th "$436,098.76" at bounding box center [642, 412] width 82 height 25
click at [685, 487] on div "Job Budget Invoiced Forecast [DATE] Sep [DATE] Nov [DATE] Jan [DATE] Mar [DATE]…" at bounding box center [609, 145] width 1070 height 766
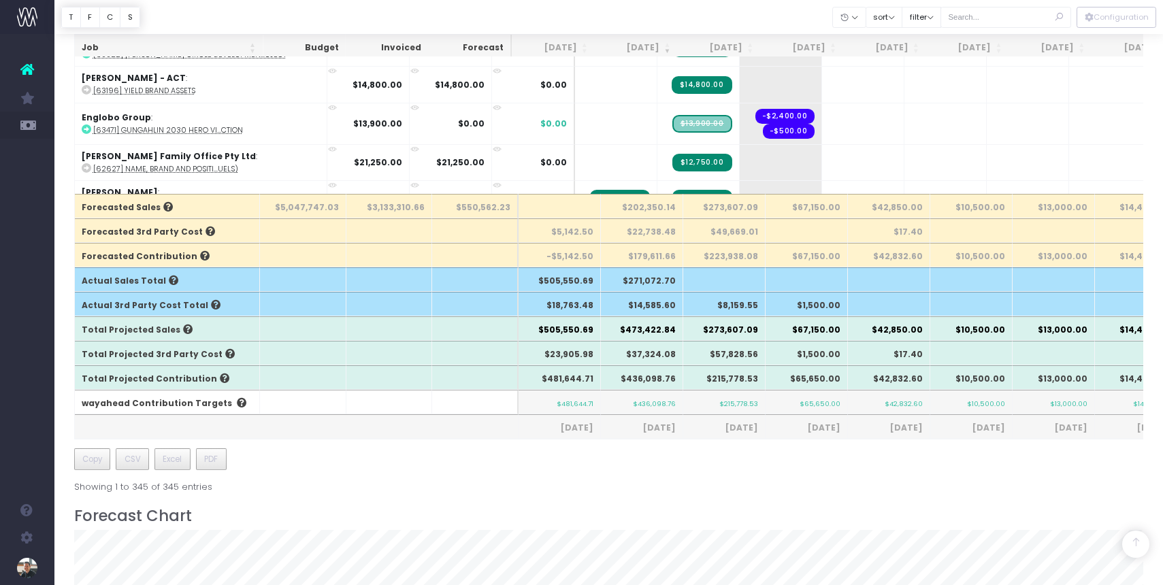
scroll to position [361, 0]
